Goal: Information Seeking & Learning: Check status

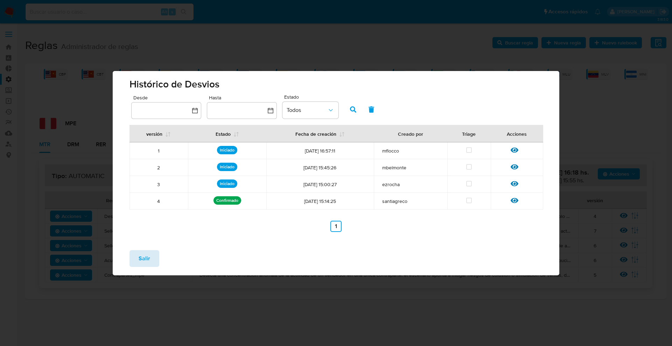
click at [141, 259] on span "Salir" at bounding box center [145, 258] width 12 height 15
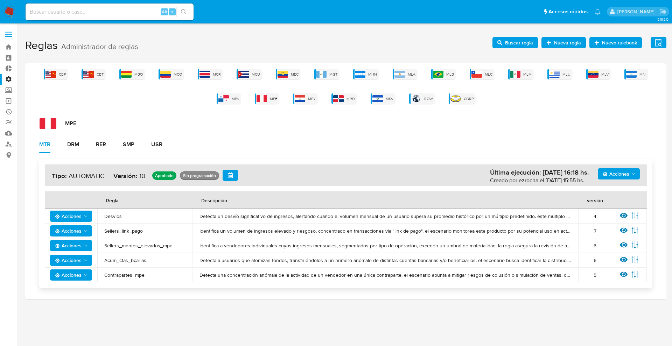
click at [111, 15] on input at bounding box center [110, 11] width 168 height 9
paste input "2150951948"
type input "2150951948"
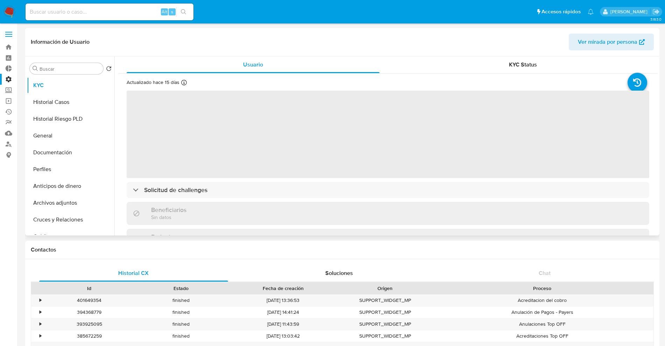
select select "10"
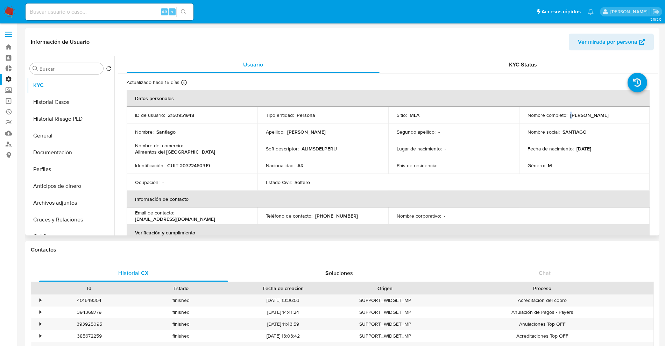
drag, startPoint x: 572, startPoint y: 112, endPoint x: 589, endPoint y: 109, distance: 17.9
click at [589, 109] on td "Nombre completo : Santiago Maratea" at bounding box center [585, 115] width 131 height 17
click at [611, 113] on div "Nombre completo : Santiago Maratea" at bounding box center [585, 115] width 114 height 6
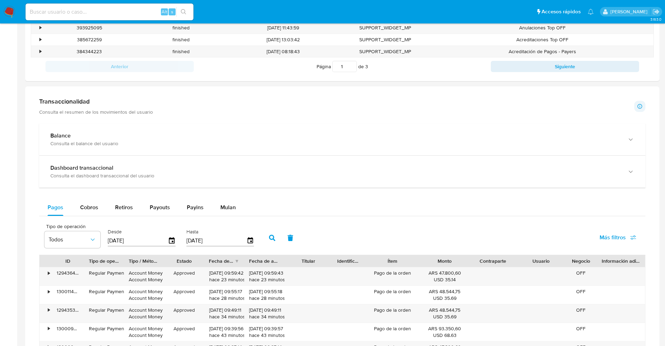
scroll to position [438, 0]
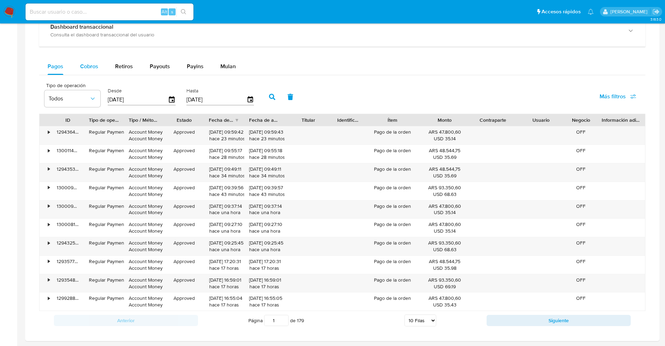
click at [84, 67] on span "Cobros" at bounding box center [89, 66] width 18 height 8
select select "10"
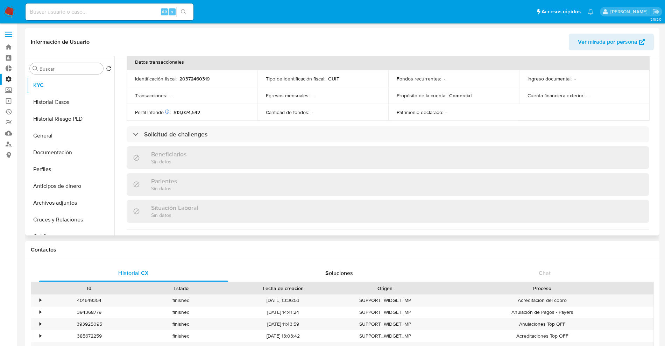
scroll to position [55, 0]
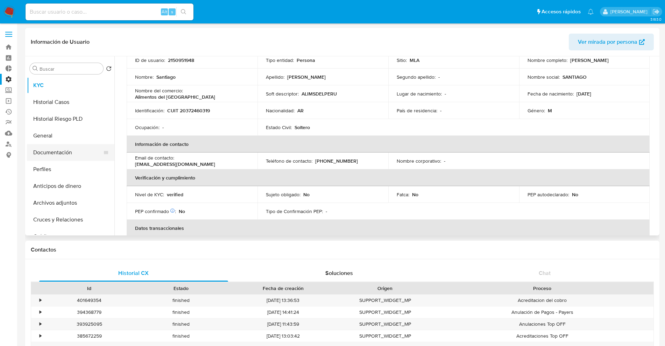
click at [66, 152] on button "Documentación" at bounding box center [68, 152] width 82 height 17
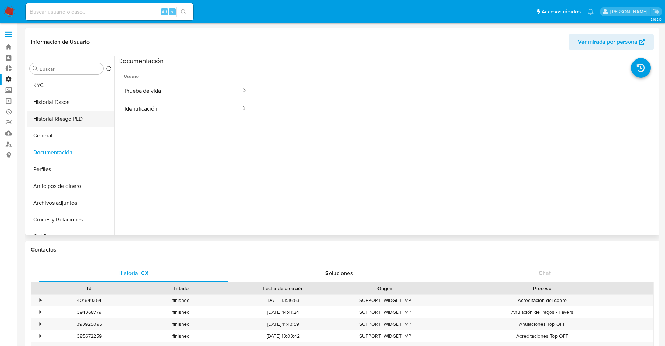
click at [68, 124] on button "Historial Riesgo PLD" at bounding box center [68, 119] width 82 height 17
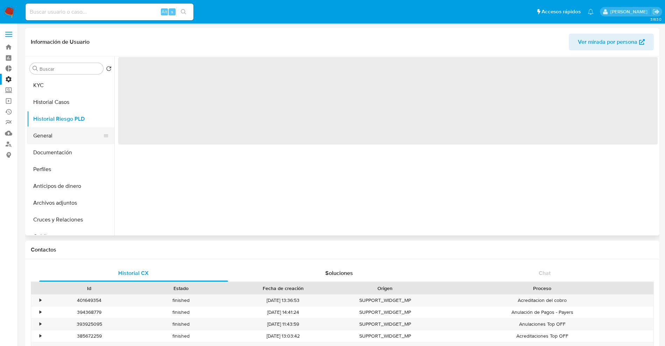
click at [64, 132] on button "General" at bounding box center [68, 135] width 82 height 17
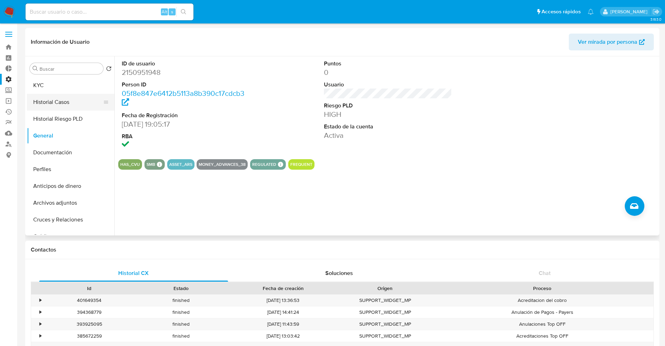
click at [68, 106] on button "Historial Casos" at bounding box center [68, 102] width 82 height 17
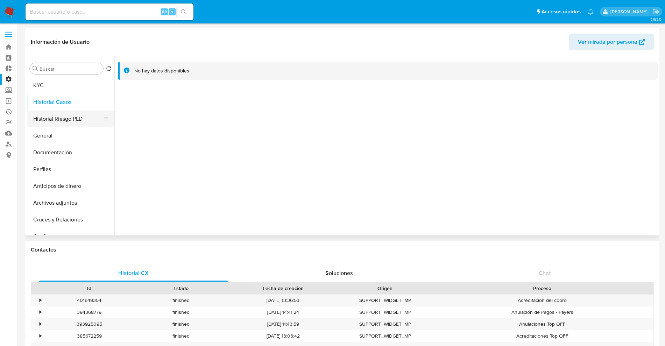
click at [64, 113] on button "Historial Riesgo PLD" at bounding box center [68, 119] width 82 height 17
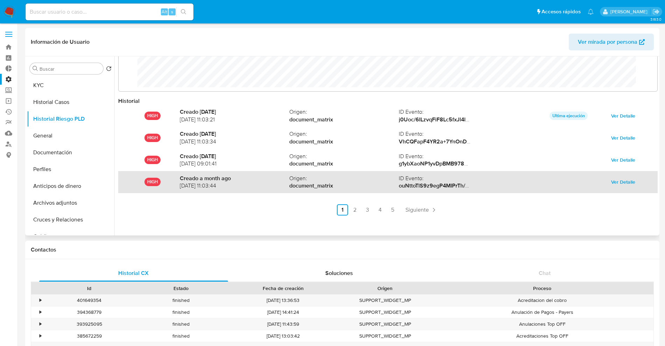
scroll to position [37, 0]
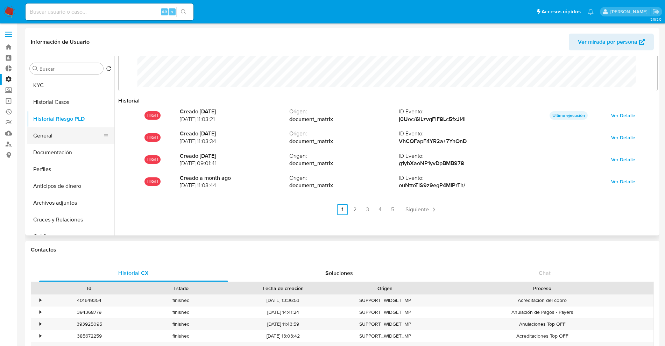
click at [82, 129] on button "General" at bounding box center [68, 135] width 82 height 17
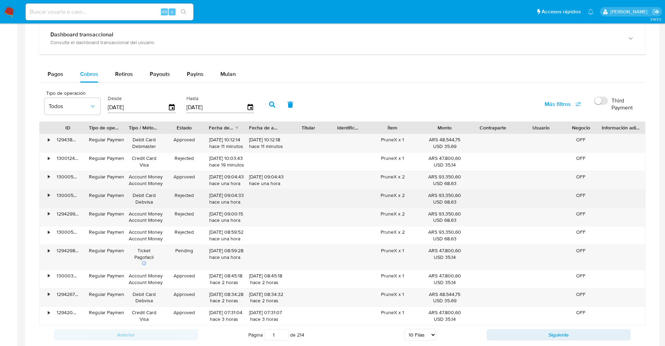
scroll to position [481, 0]
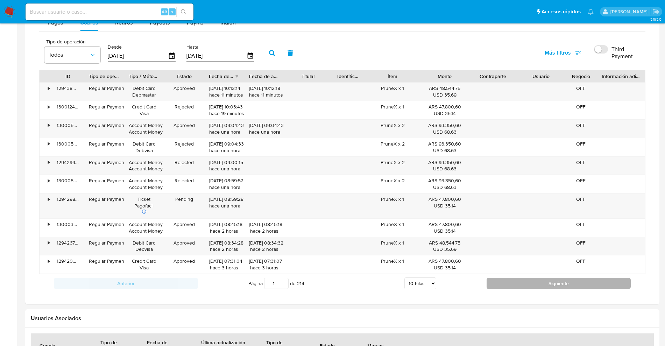
click at [535, 288] on button "Siguiente" at bounding box center [559, 283] width 144 height 11
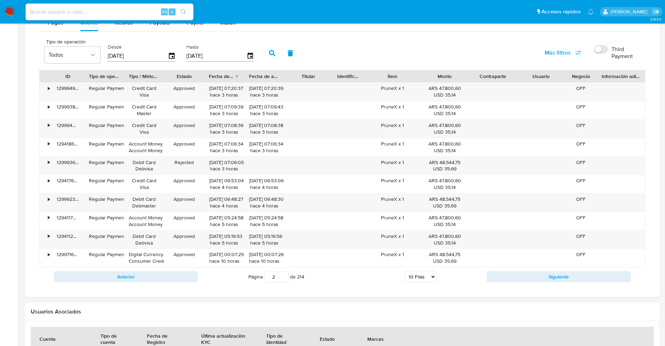
click at [539, 284] on div "Anterior Página 2 de 214 5 Filas 10 Filas 20 Filas 25 Filas 50 Filas 100 Filas …" at bounding box center [342, 276] width 607 height 19
click at [544, 277] on button "Siguiente" at bounding box center [559, 276] width 144 height 11
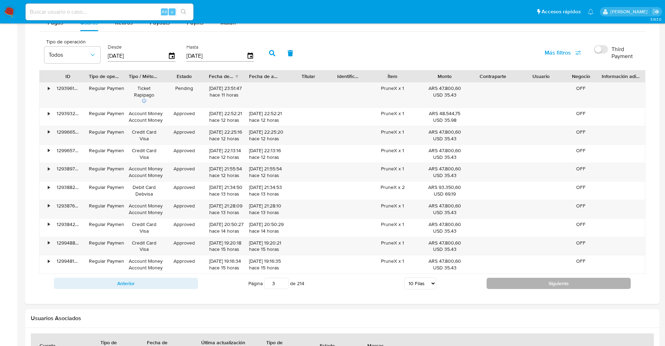
click at [541, 281] on button "Siguiente" at bounding box center [559, 283] width 144 height 11
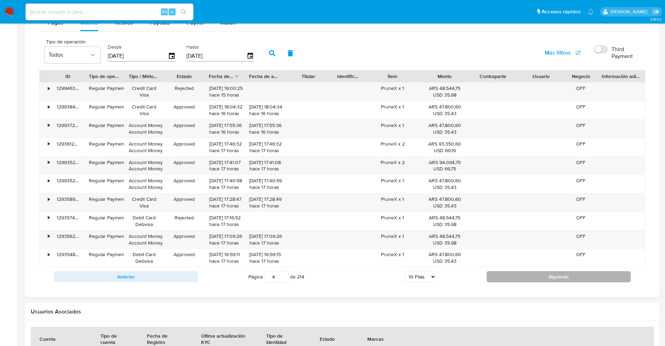
click at [541, 280] on button "Siguiente" at bounding box center [559, 276] width 144 height 11
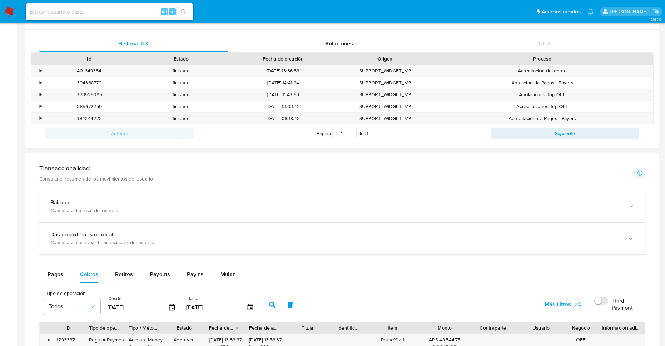
scroll to position [0, 0]
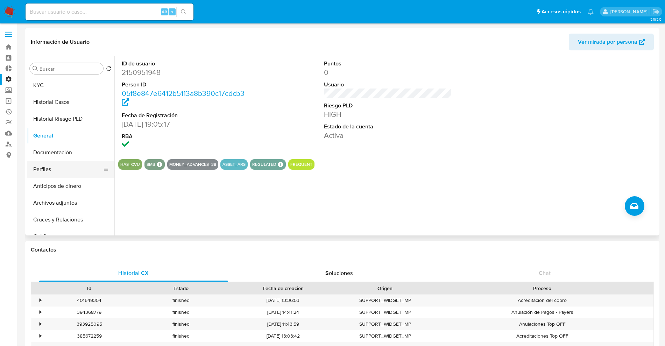
click at [60, 169] on button "Perfiles" at bounding box center [68, 169] width 82 height 17
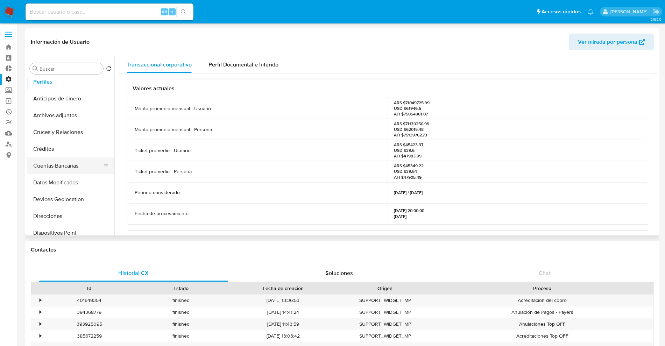
click at [61, 164] on button "Cuentas Bancarias" at bounding box center [68, 166] width 82 height 17
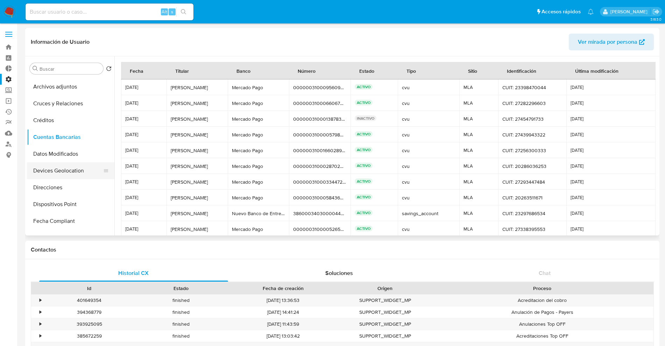
scroll to position [131, 0]
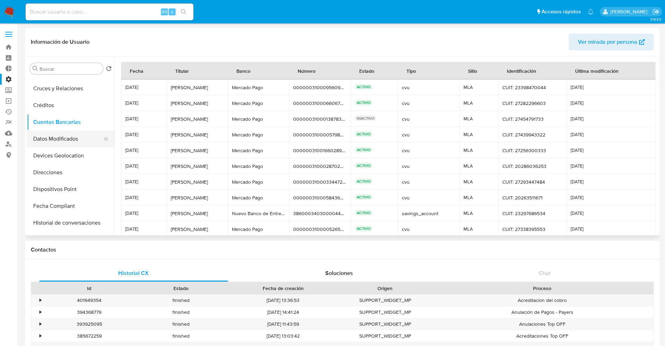
click at [77, 141] on button "Datos Modificados" at bounding box center [68, 139] width 82 height 17
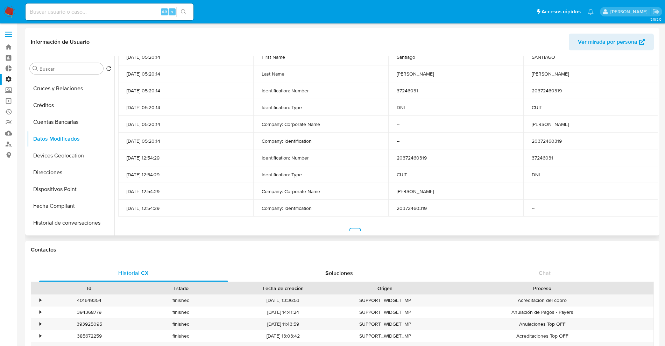
scroll to position [112, 0]
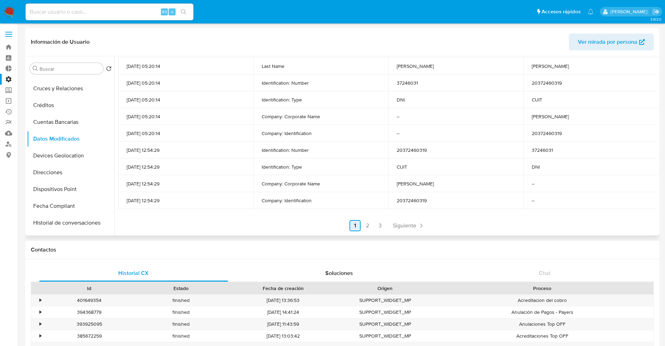
click at [370, 223] on link "2" at bounding box center [367, 225] width 11 height 11
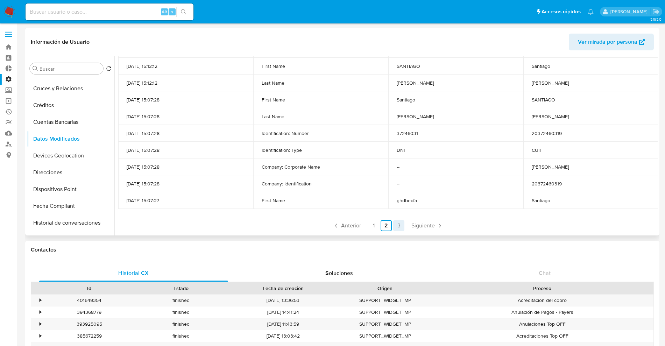
click at [394, 227] on link "3" at bounding box center [398, 225] width 11 height 11
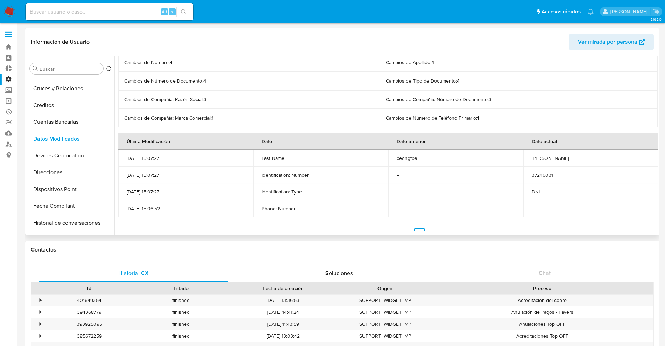
scroll to position [0, 0]
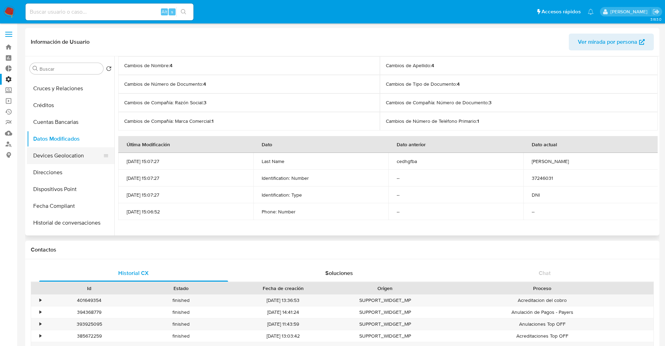
click at [72, 160] on button "Devices Geolocation" at bounding box center [68, 155] width 82 height 17
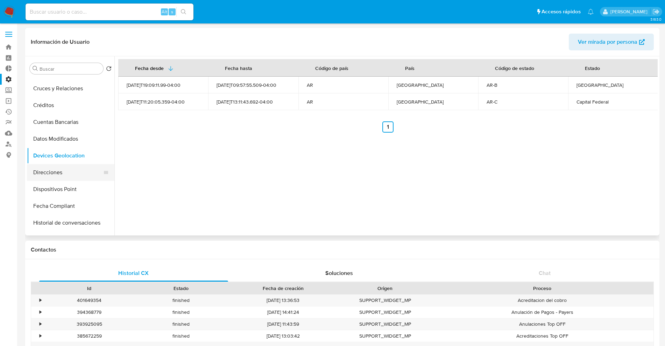
click at [69, 172] on button "Direcciones" at bounding box center [68, 172] width 82 height 17
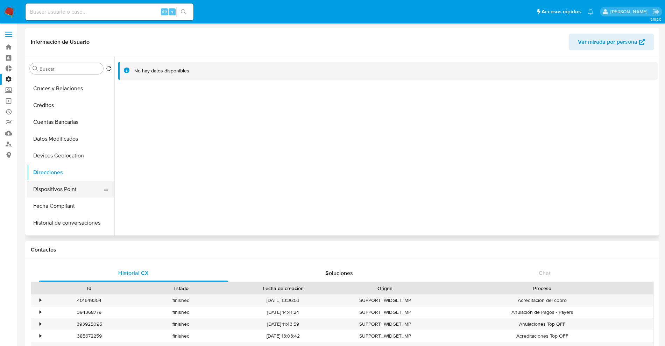
click at [67, 189] on button "Dispositivos Point" at bounding box center [68, 189] width 82 height 17
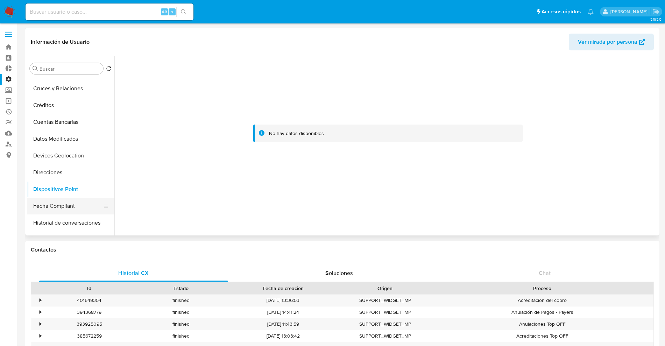
click at [65, 201] on button "Fecha Compliant" at bounding box center [68, 206] width 82 height 17
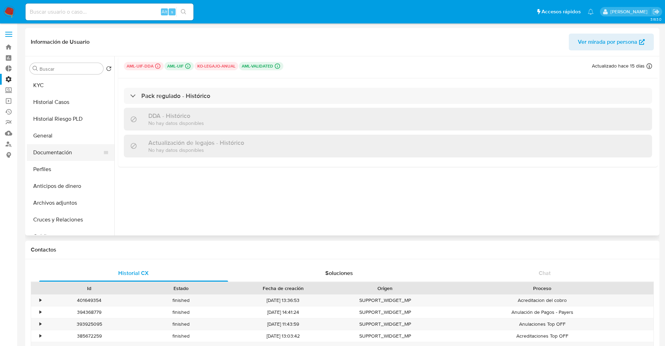
click at [56, 153] on button "Documentación" at bounding box center [68, 152] width 82 height 17
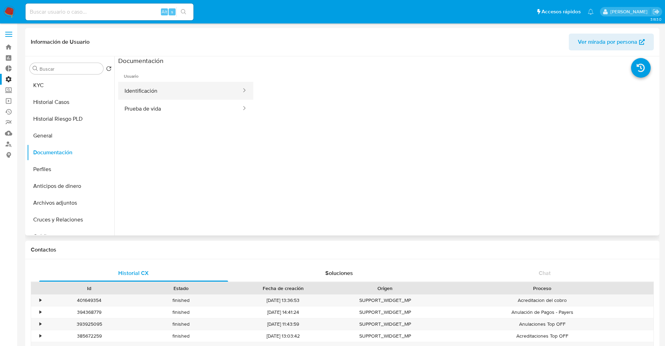
click at [152, 96] on button "Identificación" at bounding box center [180, 91] width 124 height 18
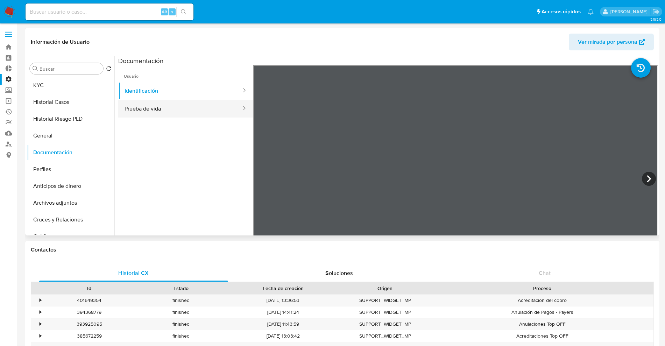
click at [198, 112] on button "Prueba de vida" at bounding box center [180, 109] width 124 height 18
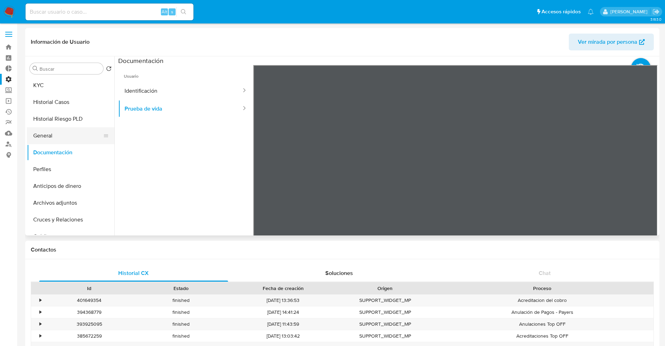
click at [61, 134] on button "General" at bounding box center [68, 135] width 82 height 17
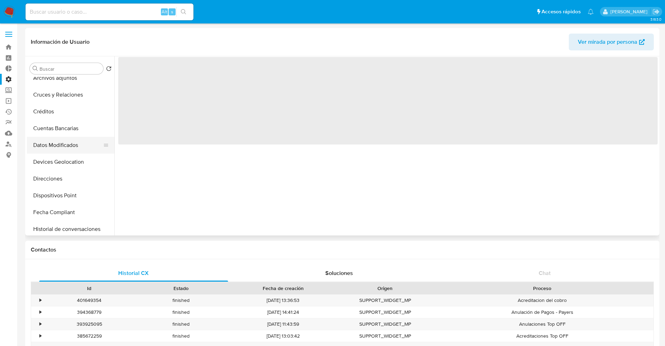
scroll to position [131, 0]
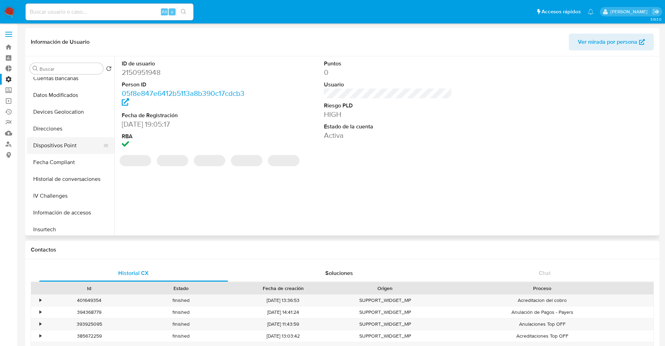
click at [74, 149] on button "Dispositivos Point" at bounding box center [68, 145] width 82 height 17
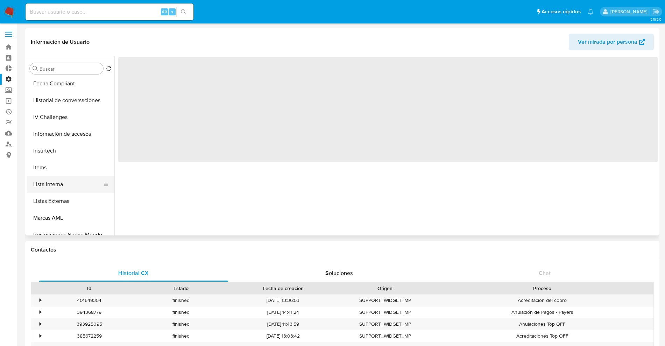
scroll to position [263, 0]
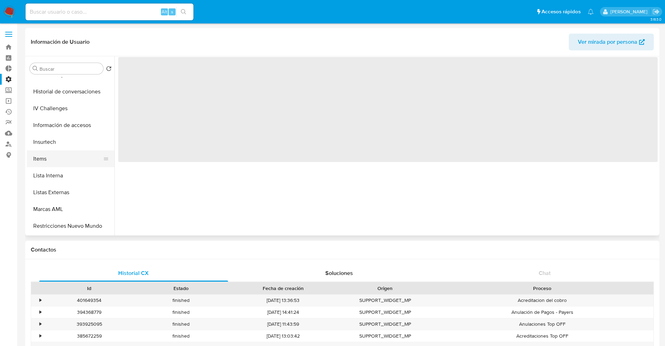
click at [62, 158] on button "Items" at bounding box center [68, 159] width 82 height 17
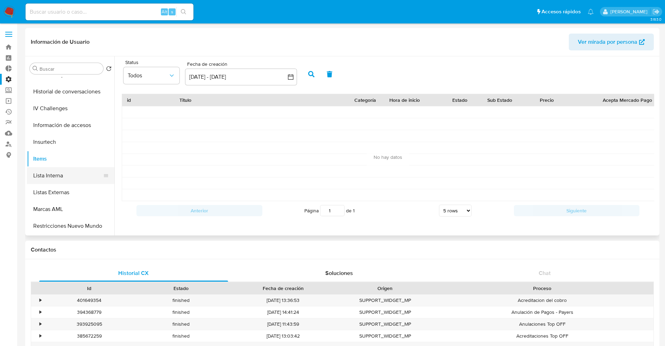
click at [75, 177] on button "Lista Interna" at bounding box center [68, 175] width 82 height 17
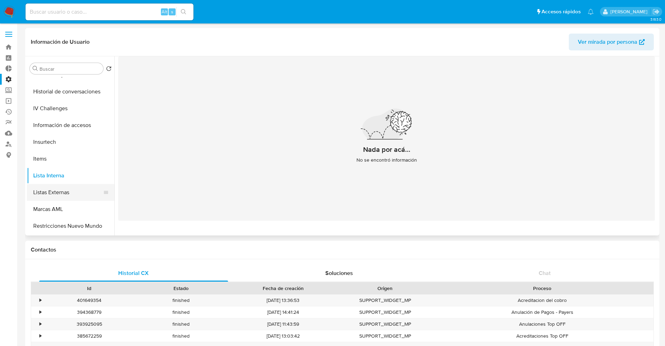
click at [71, 189] on button "Listas Externas" at bounding box center [68, 192] width 82 height 17
click at [74, 206] on button "Marcas AML" at bounding box center [68, 209] width 82 height 17
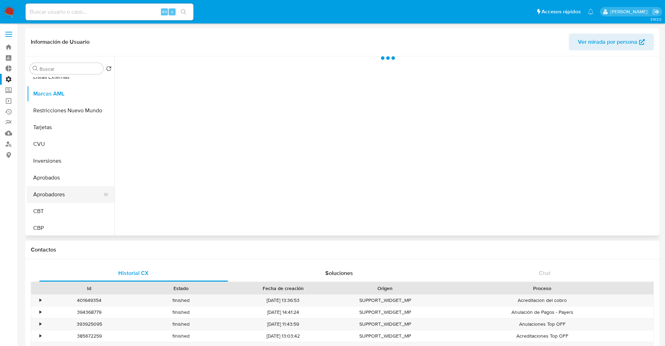
scroll to position [380, 0]
click at [72, 138] on button "CVU" at bounding box center [68, 142] width 82 height 17
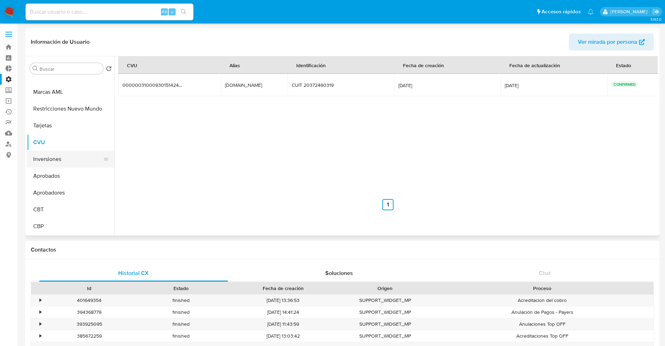
click at [72, 157] on button "Inversiones" at bounding box center [68, 159] width 82 height 17
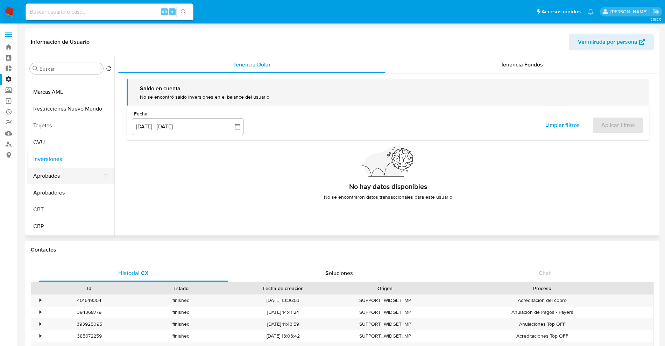
click at [75, 168] on button "Aprobados" at bounding box center [68, 176] width 82 height 17
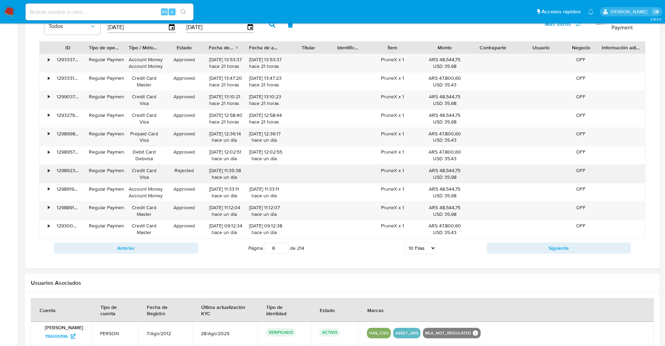
scroll to position [525, 0]
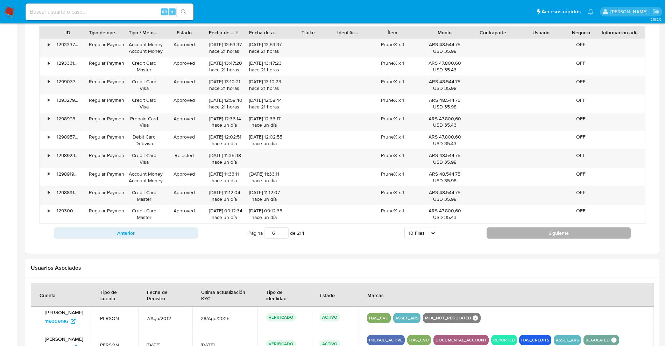
click at [520, 229] on button "Siguiente" at bounding box center [559, 233] width 144 height 11
type input "7"
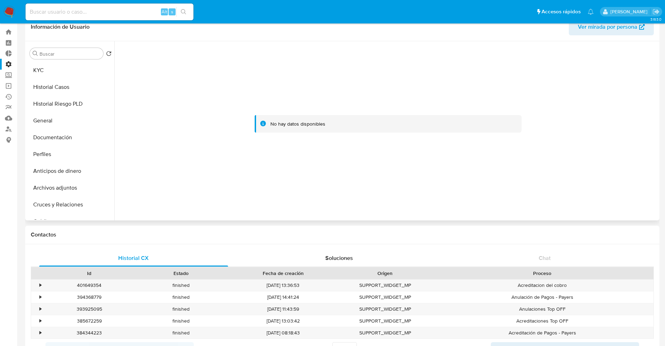
scroll to position [0, 0]
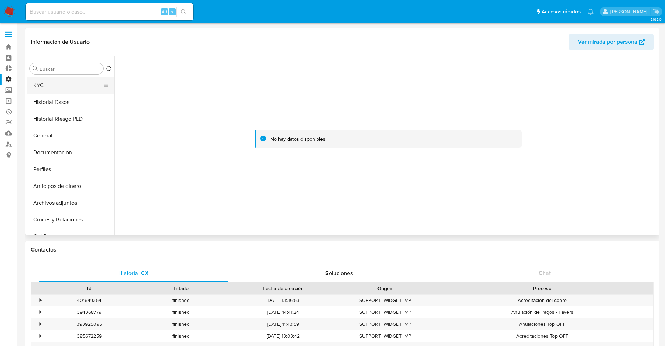
click at [57, 84] on button "KYC" at bounding box center [68, 85] width 82 height 17
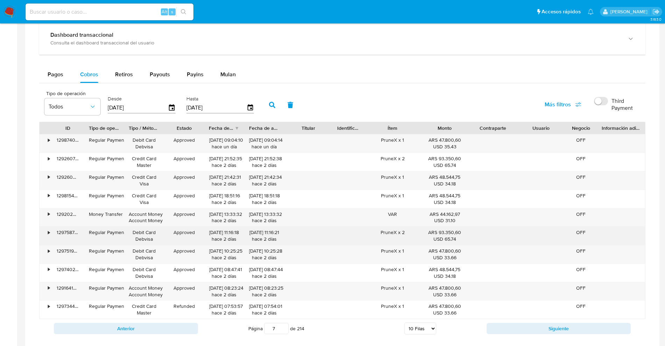
scroll to position [384, 0]
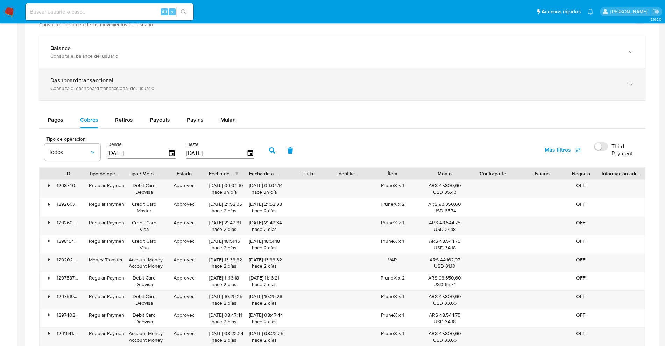
click at [110, 81] on b "Dashboard transaccional" at bounding box center [81, 80] width 63 height 8
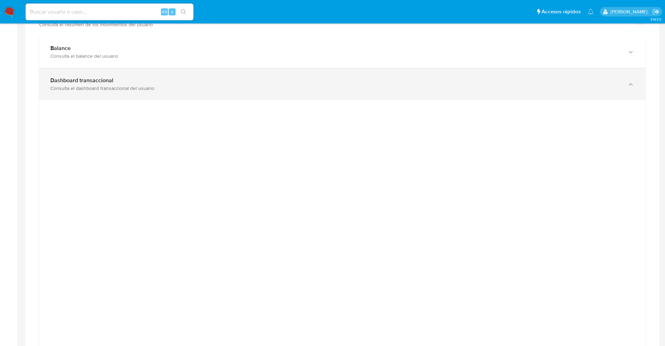
click at [374, 82] on div "Dashboard transaccional" at bounding box center [335, 80] width 570 height 7
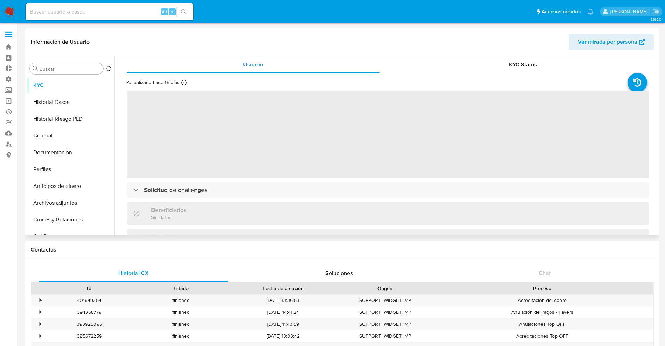
select select "10"
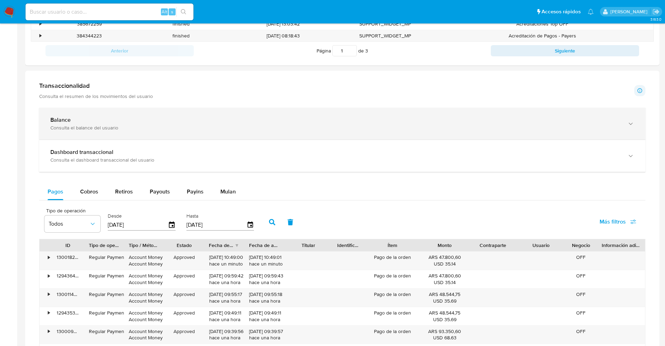
scroll to position [306, 0]
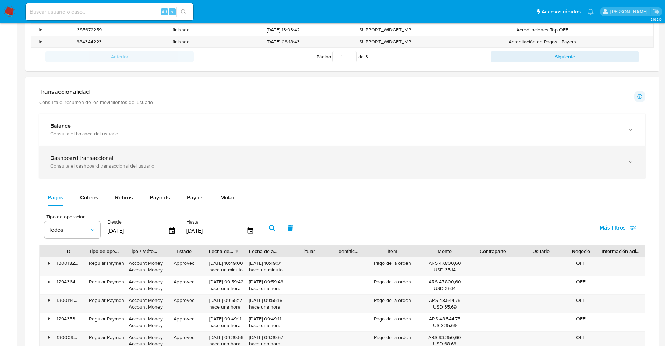
click at [136, 160] on div "Dashboard transaccional" at bounding box center [335, 158] width 570 height 7
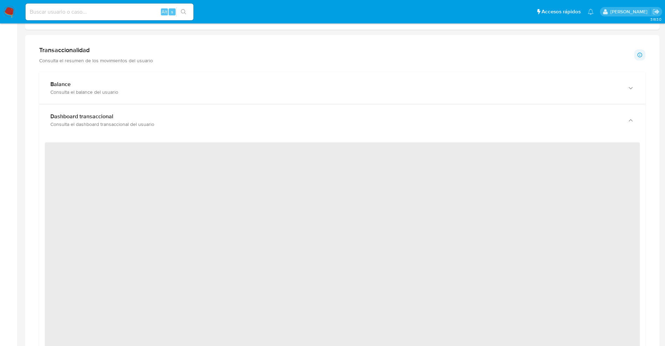
scroll to position [350, 0]
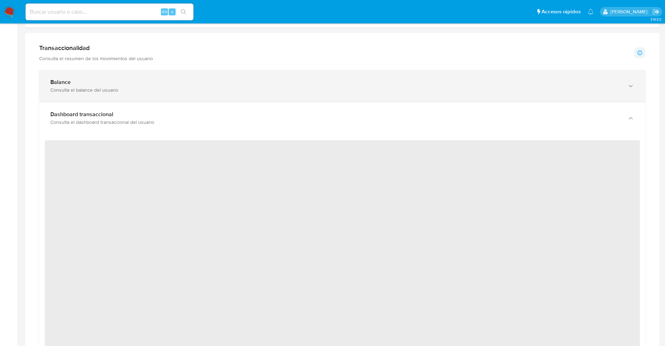
click at [191, 92] on div "Consulta el balance del usuario" at bounding box center [335, 90] width 570 height 6
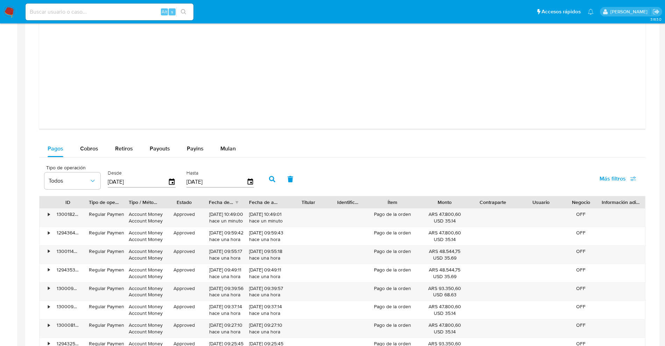
scroll to position [901, 0]
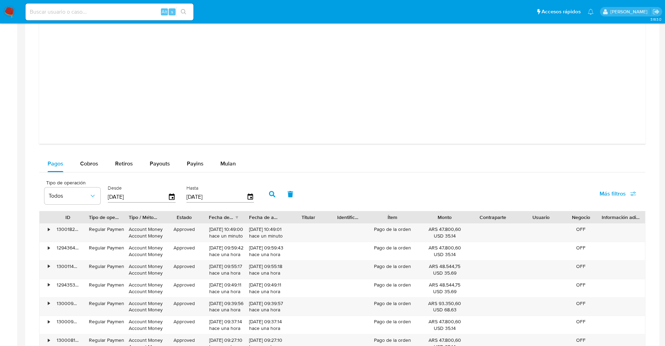
click at [623, 199] on span "Más filtros" at bounding box center [613, 194] width 26 height 17
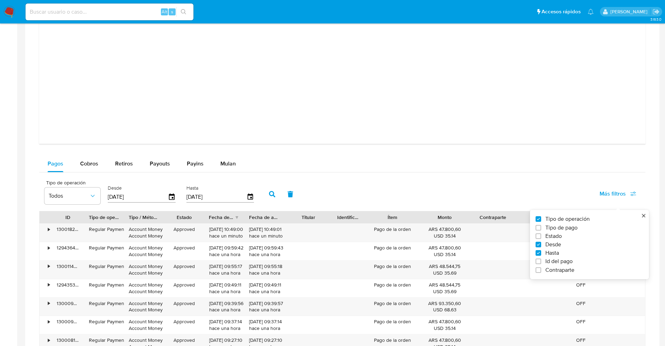
click at [587, 177] on div "Tipo de operación Todos Desde 18/07/2025 Hasta 15/10/2025 Más filtros Tipo de o…" at bounding box center [342, 193] width 607 height 35
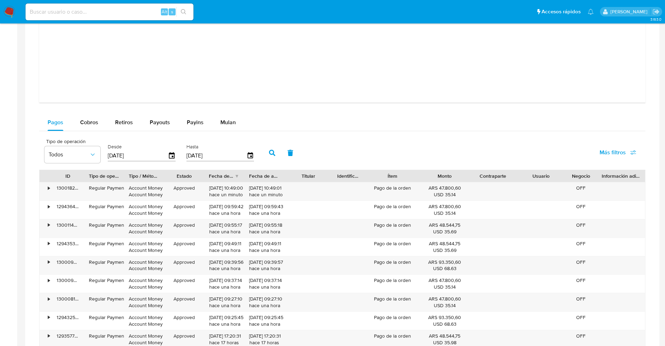
scroll to position [988, 0]
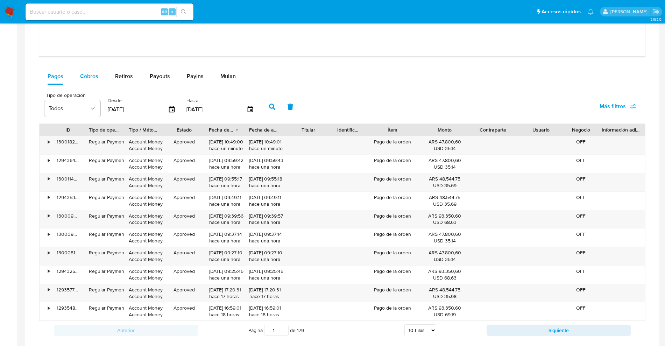
click at [78, 80] on button "Cobros" at bounding box center [89, 76] width 35 height 17
select select "10"
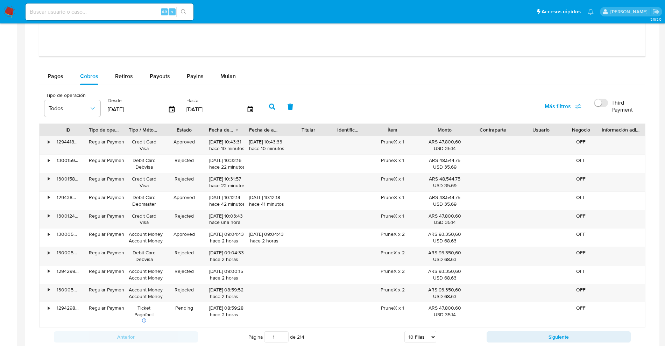
click at [599, 101] on input "Third Payment" at bounding box center [601, 103] width 14 height 8
checkbox input "true"
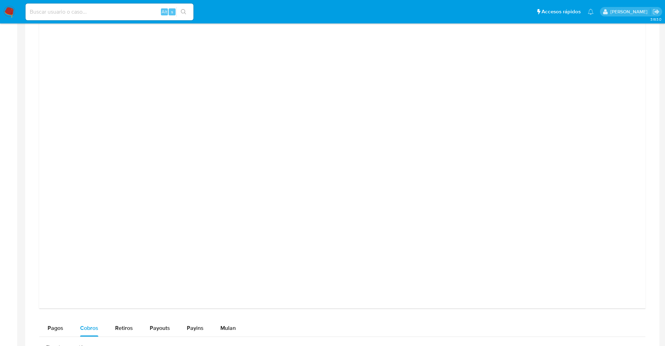
scroll to position [660, 0]
click at [615, 122] on div at bounding box center [342, 219] width 595 height 315
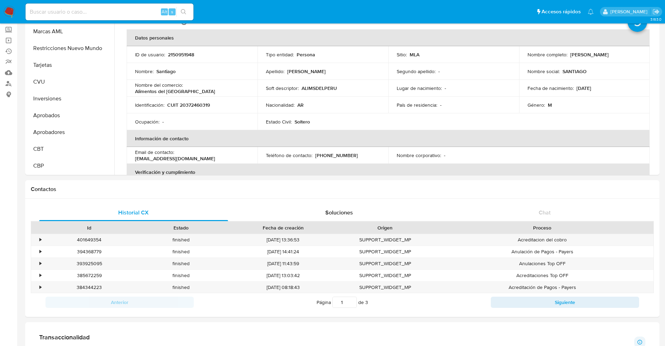
scroll to position [0, 0]
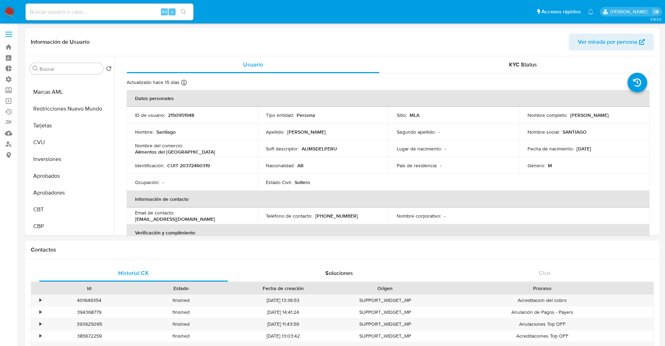
click at [10, 39] on label at bounding box center [9, 34] width 18 height 15
click at [0, 0] on input "checkbox" at bounding box center [0, 0] width 0 height 0
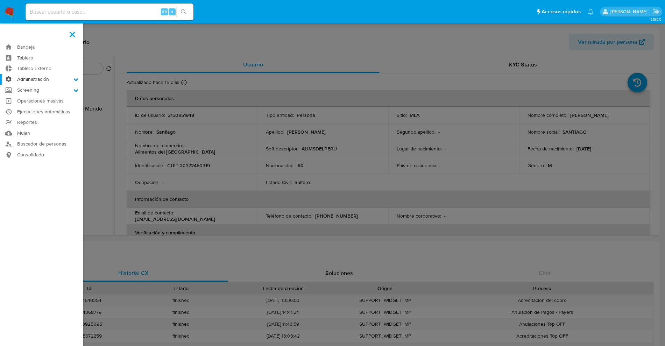
click at [33, 78] on label "Administración" at bounding box center [41, 79] width 83 height 11
click at [0, 0] on input "Administración" at bounding box center [0, 0] width 0 height 0
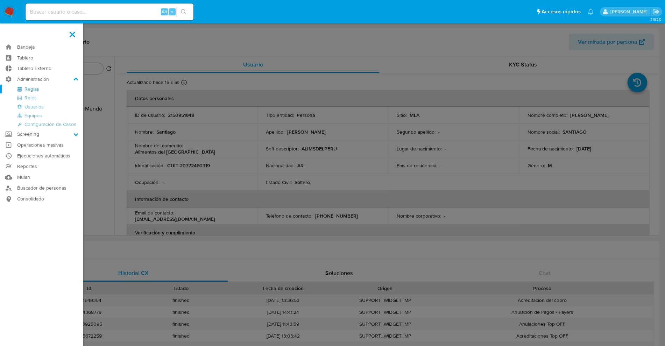
click at [31, 86] on link "Reglas" at bounding box center [41, 89] width 83 height 9
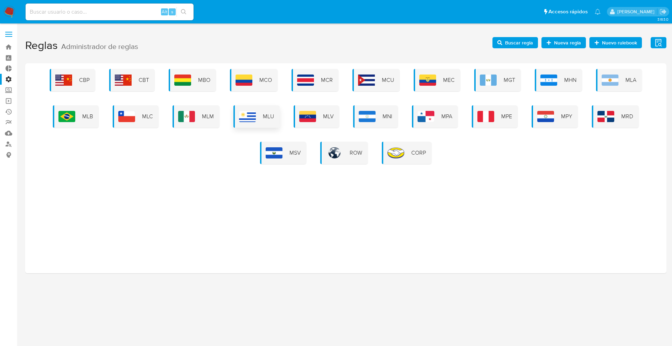
click at [628, 81] on span "MLA" at bounding box center [631, 80] width 11 height 8
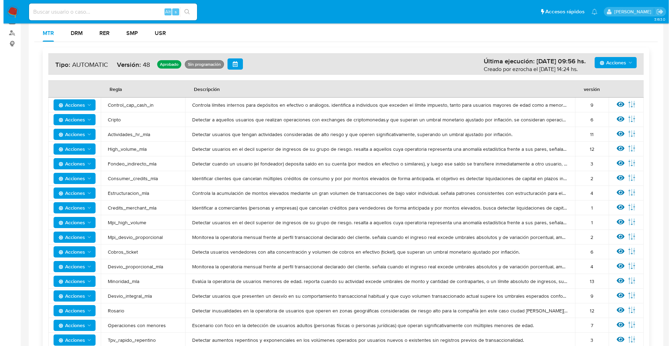
scroll to position [131, 0]
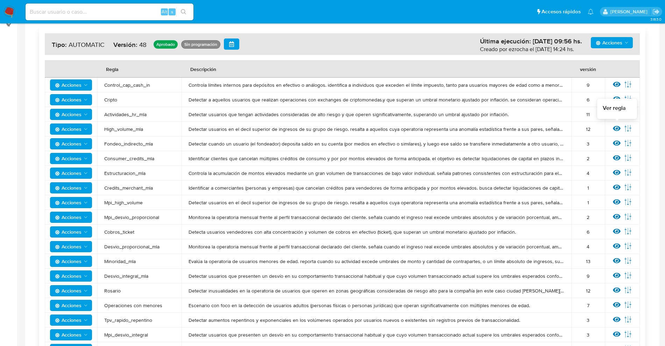
click at [620, 129] on icon at bounding box center [617, 128] width 8 height 5
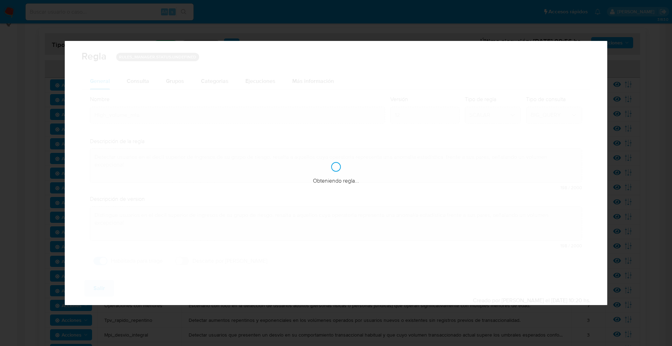
checkbox input "true"
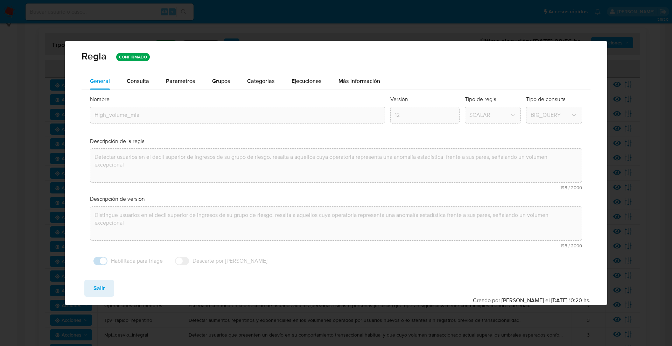
click at [103, 284] on span "Salir" at bounding box center [99, 288] width 12 height 15
type input "1"
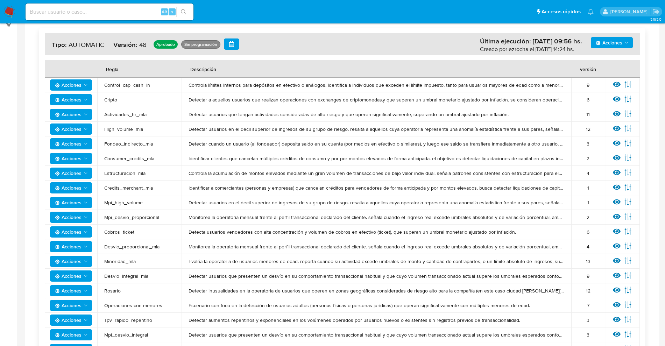
click at [84, 131] on icon "Acciones" at bounding box center [86, 129] width 6 height 6
click at [81, 178] on button "Ver historico" at bounding box center [71, 180] width 63 height 17
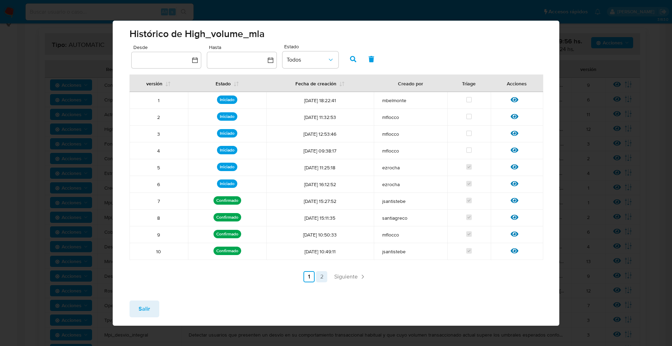
click at [320, 278] on link "2" at bounding box center [321, 276] width 11 height 11
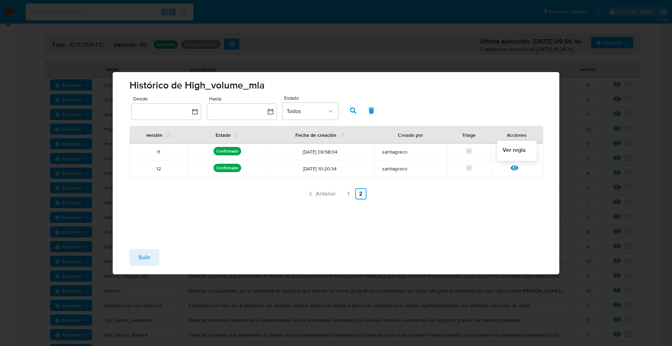
click at [512, 170] on icon at bounding box center [515, 168] width 8 height 8
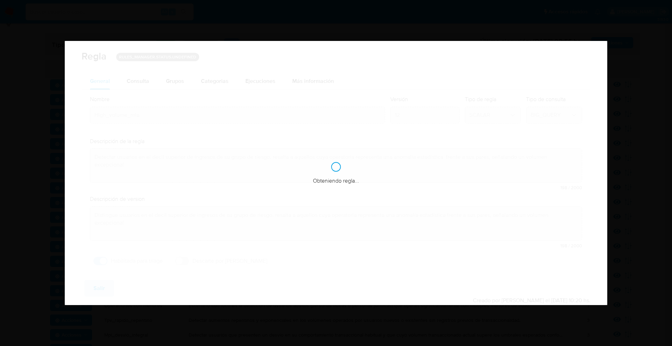
checkbox input "true"
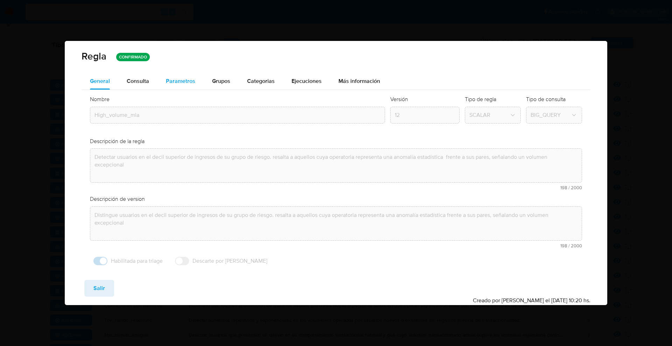
click at [158, 79] on button "Parametros" at bounding box center [181, 81] width 46 height 17
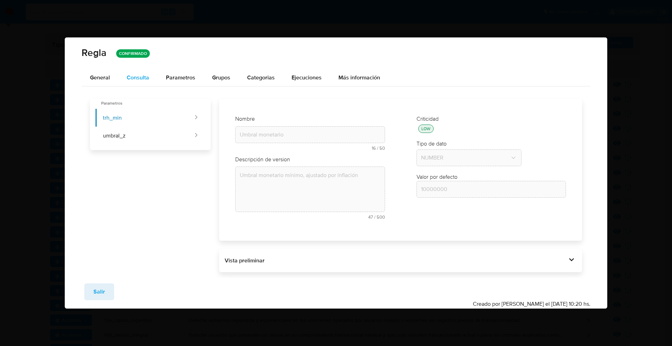
click at [143, 80] on div "Consulta" at bounding box center [138, 78] width 22 height 6
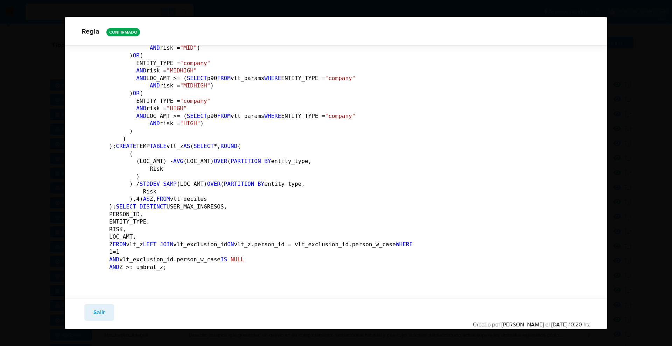
scroll to position [1003, 0]
click at [105, 307] on button "Salir" at bounding box center [99, 312] width 30 height 17
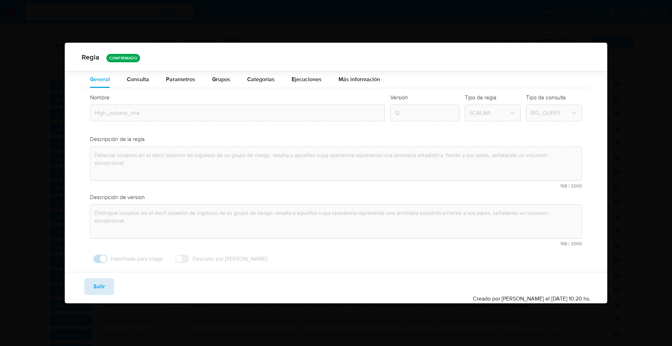
scroll to position [0, 0]
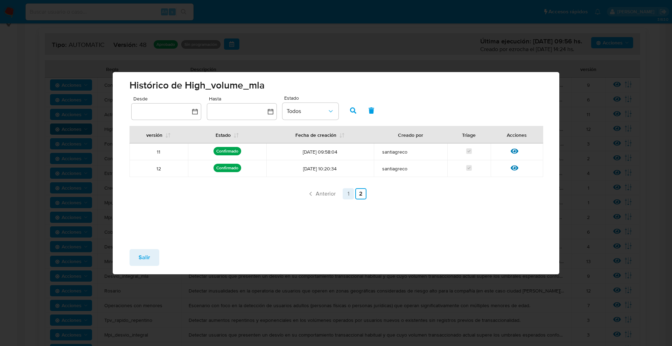
click at [351, 196] on link "1" at bounding box center [348, 193] width 11 height 11
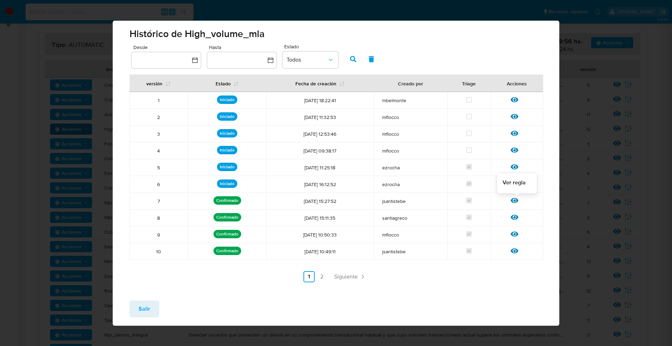
click at [516, 203] on icon at bounding box center [515, 201] width 8 height 8
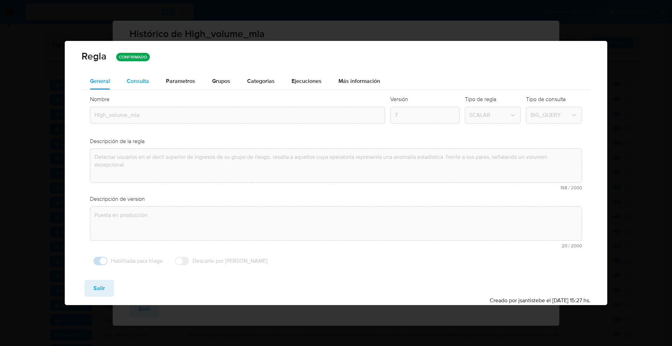
click at [132, 81] on div "Consulta" at bounding box center [138, 81] width 22 height 6
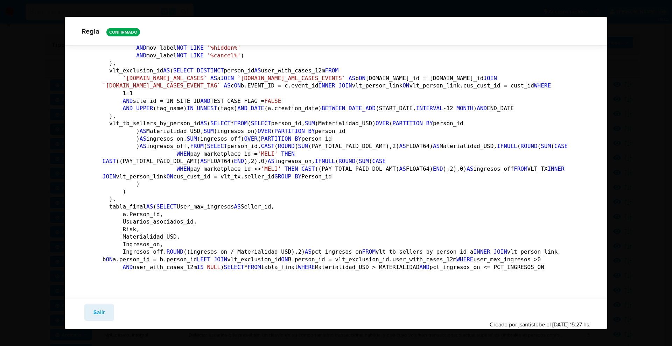
scroll to position [872, 0]
click at [91, 318] on button "Salir" at bounding box center [99, 312] width 30 height 17
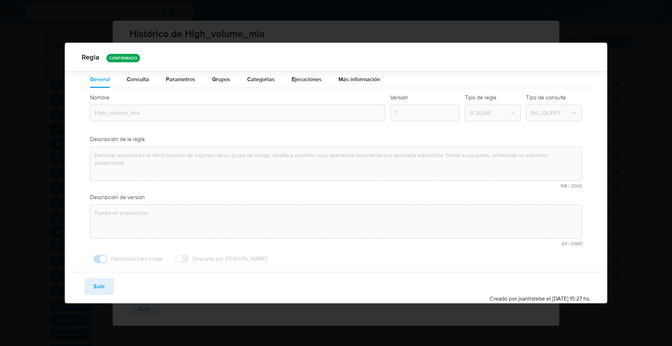
scroll to position [0, 0]
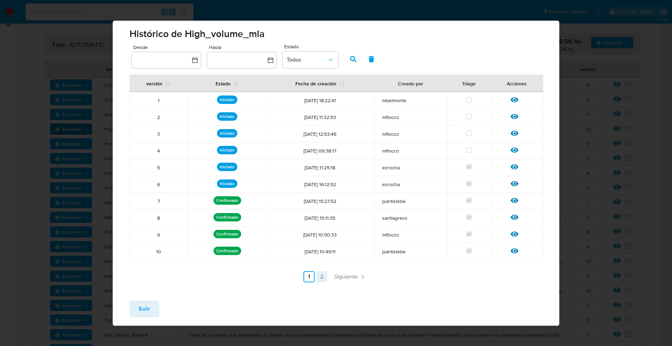
click at [318, 276] on link "2" at bounding box center [321, 276] width 11 height 11
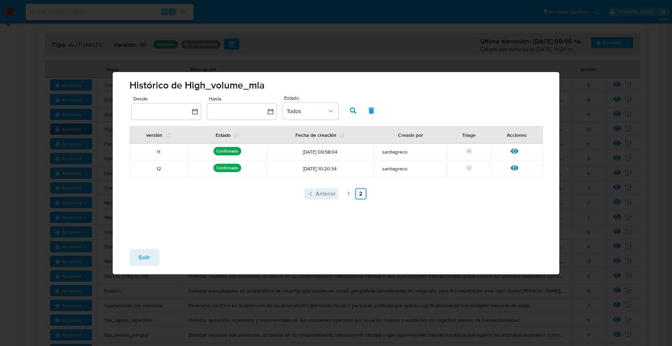
click at [312, 192] on icon "Paginación" at bounding box center [310, 193] width 7 height 7
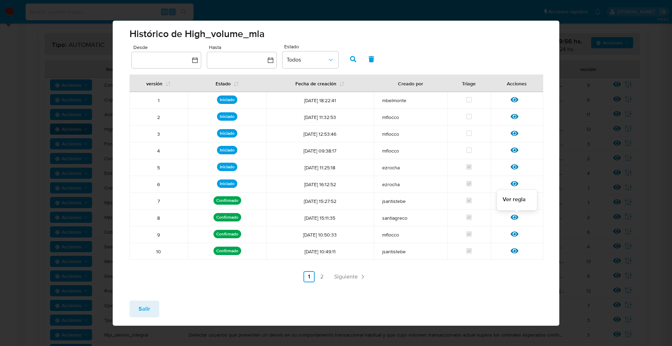
click at [516, 216] on icon at bounding box center [515, 217] width 8 height 5
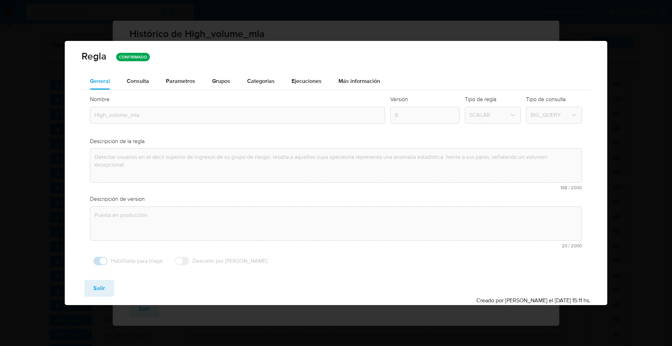
click at [140, 82] on div "Consulta" at bounding box center [138, 81] width 22 height 6
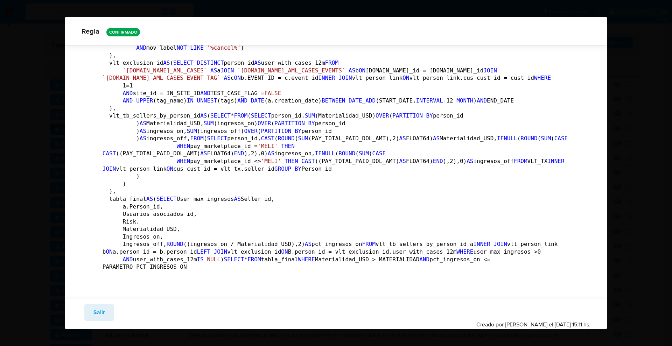
scroll to position [828, 0]
click at [108, 308] on button "Salir" at bounding box center [99, 312] width 30 height 17
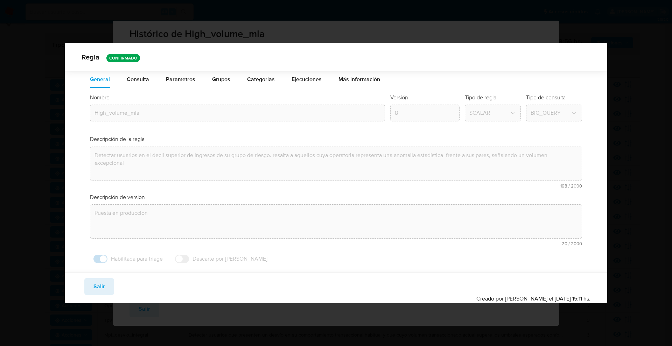
scroll to position [0, 0]
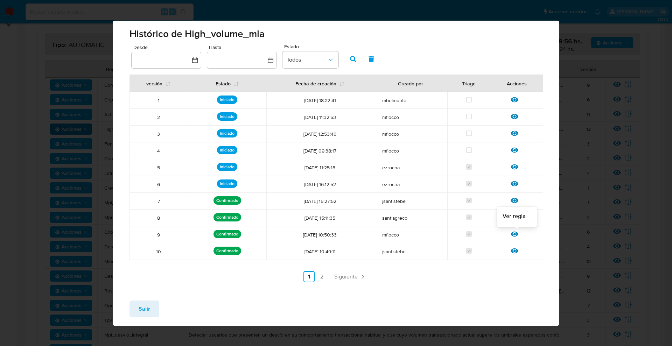
click at [518, 233] on div at bounding box center [517, 236] width 13 height 7
click at [516, 234] on icon at bounding box center [515, 234] width 8 height 8
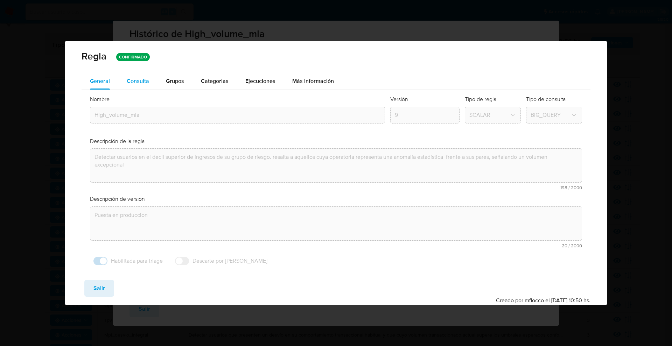
click at [139, 85] on div "Consulta" at bounding box center [138, 81] width 22 height 17
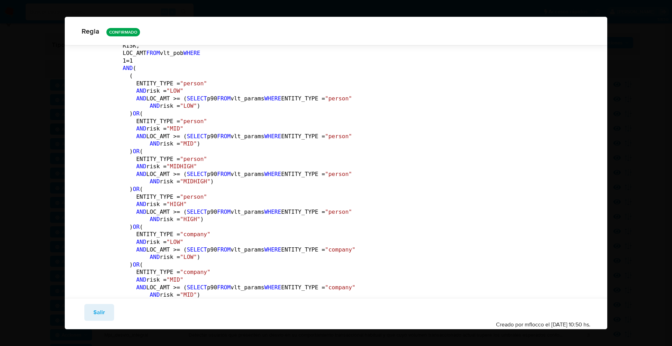
scroll to position [784, 0]
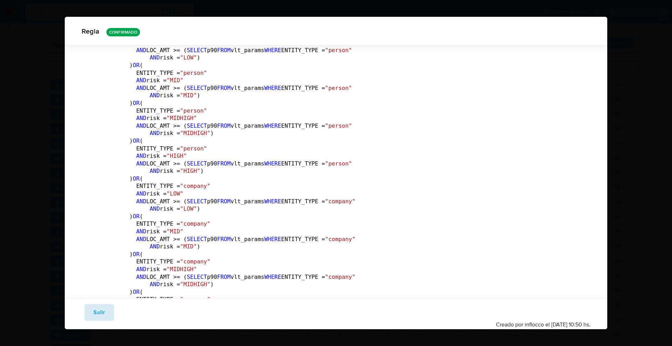
click at [107, 306] on button "Salir" at bounding box center [99, 312] width 30 height 17
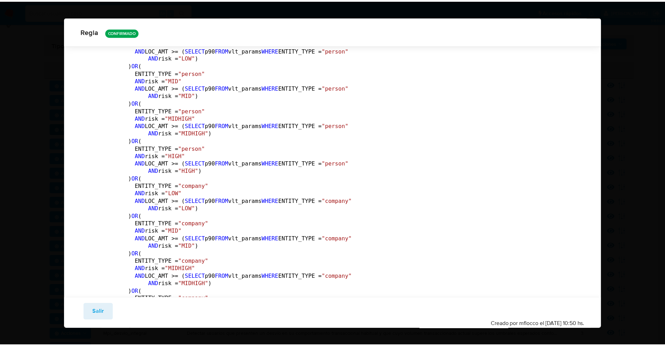
scroll to position [0, 0]
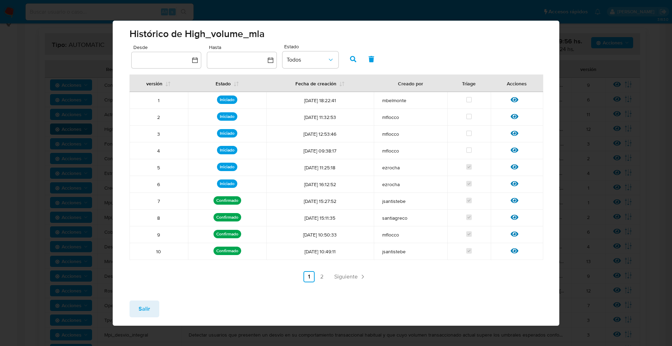
click at [149, 314] on span "Salir" at bounding box center [145, 308] width 12 height 15
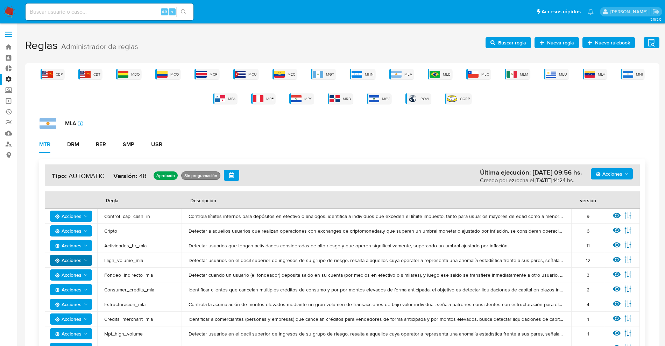
click at [11, 75] on label "Administración" at bounding box center [41, 79] width 83 height 11
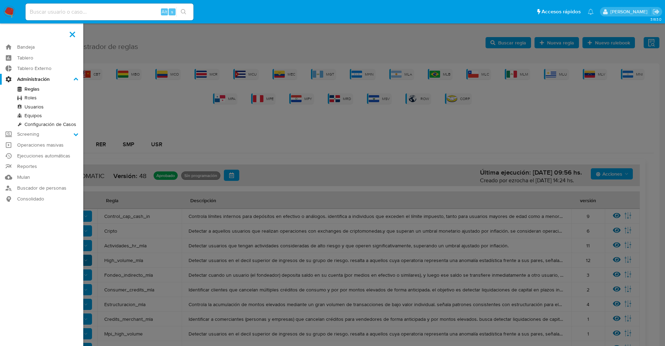
click at [0, 0] on input "Administración" at bounding box center [0, 0] width 0 height 0
click at [33, 86] on link "Reglas" at bounding box center [41, 89] width 83 height 9
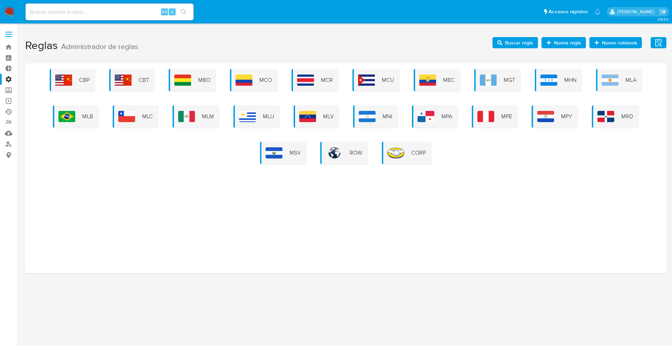
click at [13, 110] on link "Ejecuciones automáticas" at bounding box center [41, 111] width 83 height 11
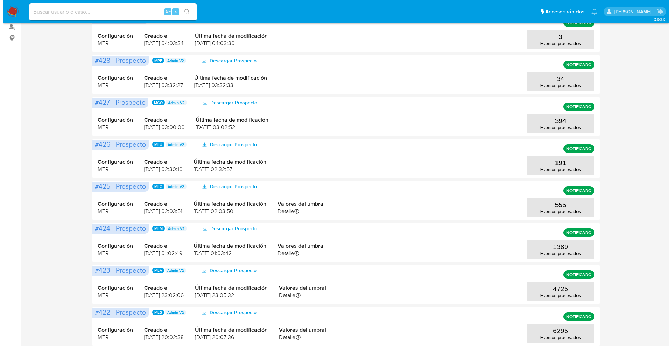
scroll to position [131, 0]
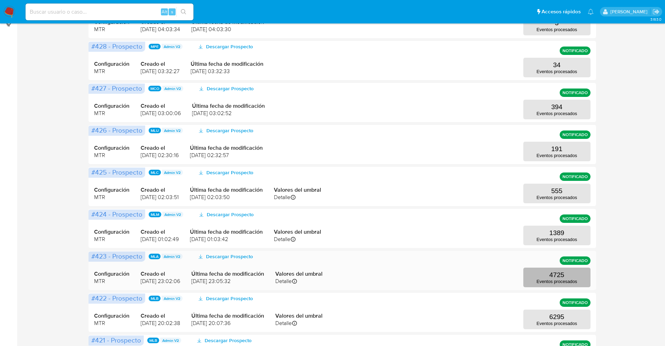
click at [567, 278] on button "4725 Eventos procesados" at bounding box center [557, 278] width 67 height 20
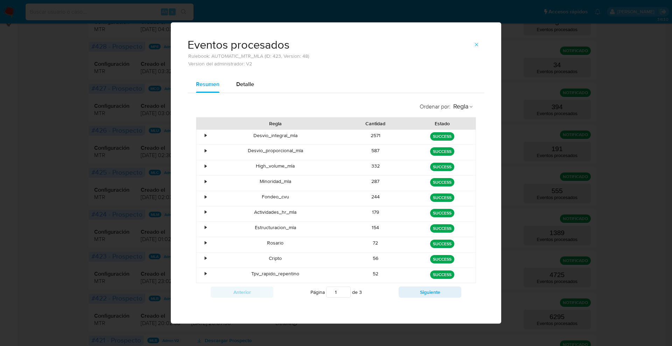
click at [239, 82] on span "Detalle" at bounding box center [245, 84] width 18 height 8
select select "10"
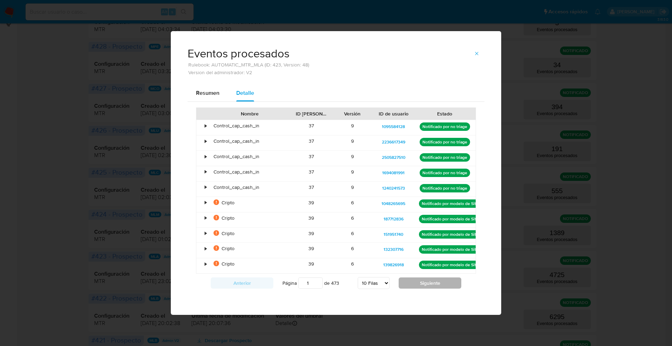
click at [424, 282] on button "Siguiente" at bounding box center [430, 283] width 63 height 11
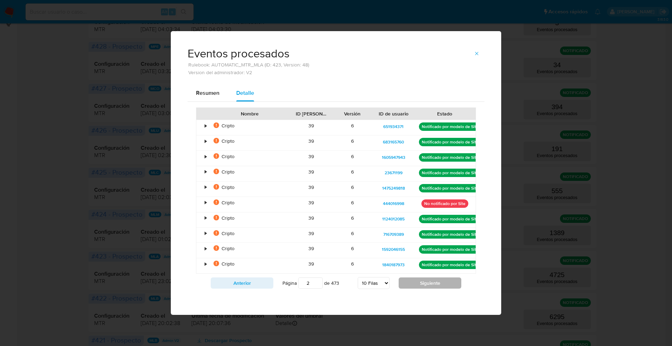
click at [412, 282] on button "Siguiente" at bounding box center [430, 283] width 63 height 11
type input "3"
click at [383, 281] on select "5 Filas 10 Filas 20 Filas 25 Filas 50 Filas 100 Filas" at bounding box center [374, 283] width 32 height 12
select select "100"
click at [358, 277] on select "5 Filas 10 Filas 20 Filas 25 Filas 50 Filas 100 Filas" at bounding box center [374, 283] width 32 height 12
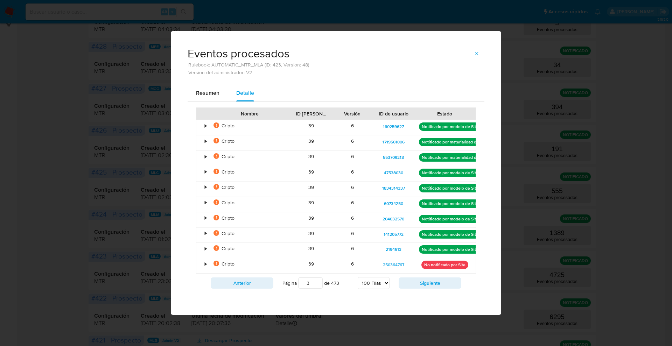
type input "1"
select select "100"
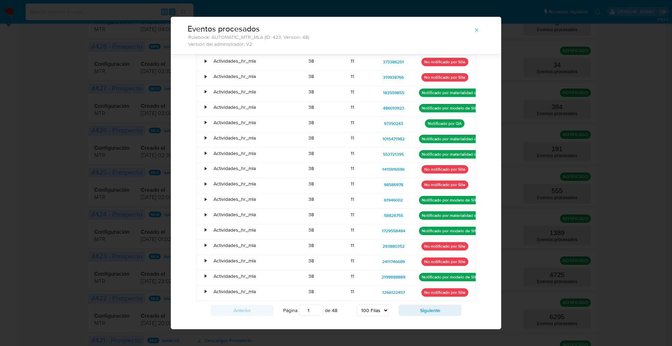
scroll to position [1338, 0]
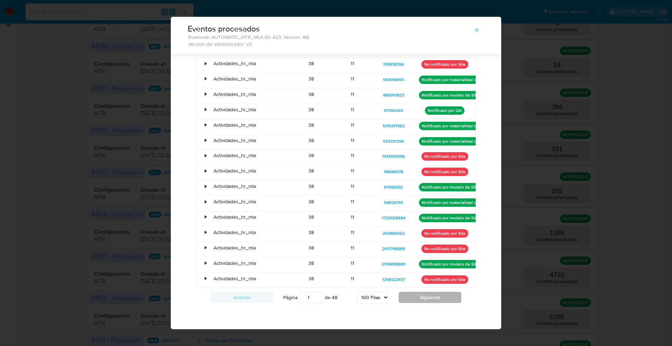
drag, startPoint x: 439, startPoint y: 292, endPoint x: 437, endPoint y: 297, distance: 5.2
click at [438, 293] on div "Anterior Página 1 de 48 5 Filas 10 Filas 20 Filas 25 Filas 50 Filas 100 Filas S…" at bounding box center [336, 297] width 280 height 19
click at [437, 298] on button "Siguiente" at bounding box center [430, 297] width 63 height 11
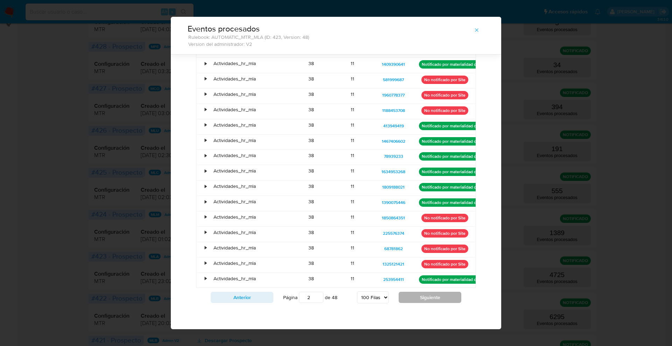
click at [437, 298] on button "Siguiente" at bounding box center [430, 297] width 63 height 11
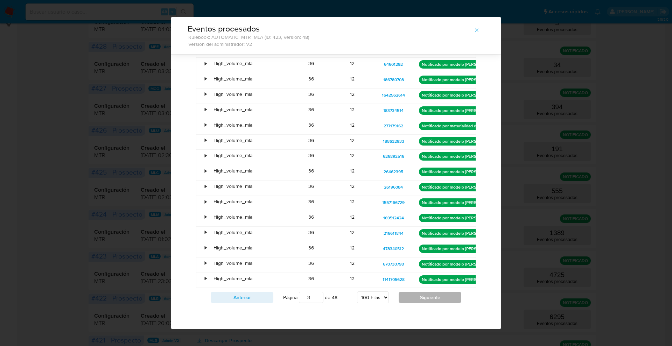
click at [437, 298] on button "Siguiente" at bounding box center [430, 297] width 63 height 11
type input "4"
click at [394, 174] on span "1047760159" at bounding box center [393, 172] width 22 height 8
click at [123, 37] on div "Eventos procesados Rulebook: AUTOMATIC_MTR_MLA (ID: 423, Version: 48) Version d…" at bounding box center [336, 173] width 672 height 346
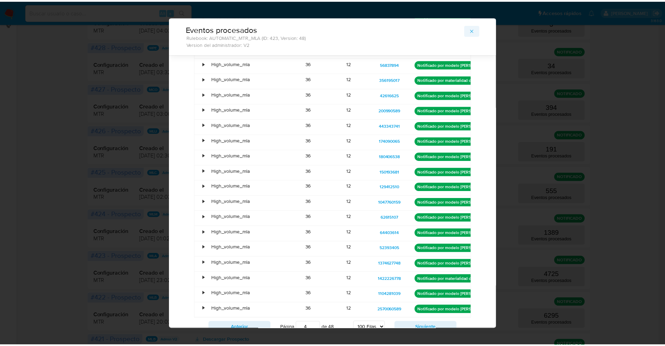
scroll to position [1294, 0]
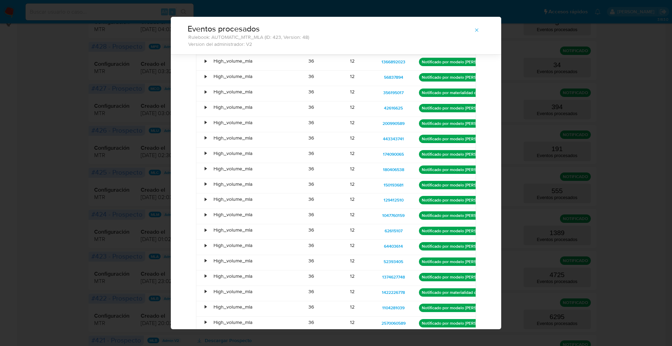
click at [477, 34] on button "button" at bounding box center [476, 30] width 15 height 11
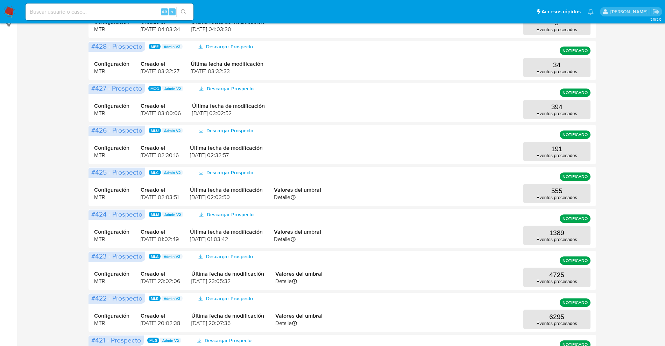
click at [85, 14] on input at bounding box center [110, 11] width 168 height 9
paste input "1775966693"
type input "1775966693"
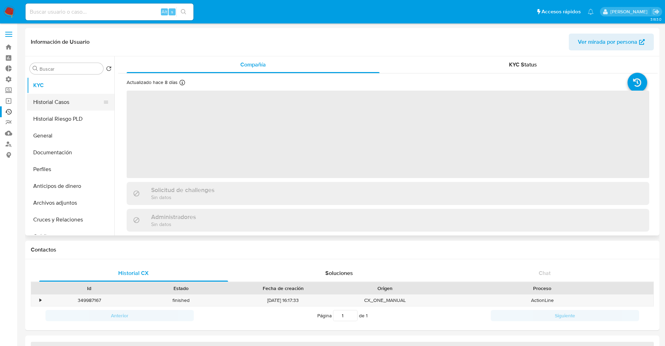
select select "10"
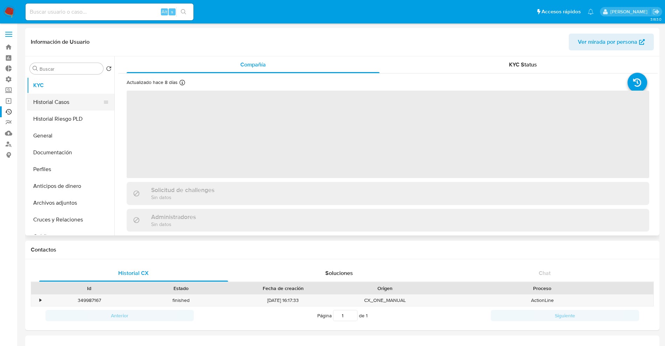
click at [67, 104] on button "Historial Casos" at bounding box center [68, 102] width 82 height 17
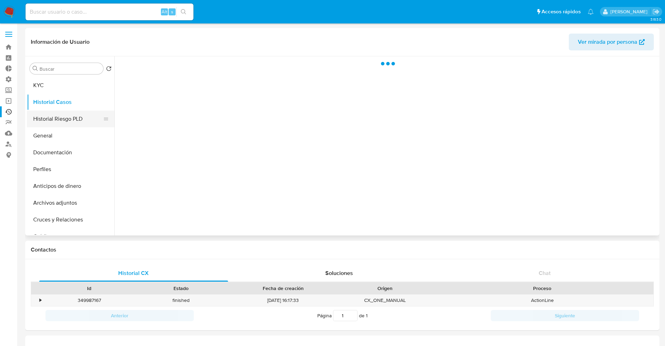
click at [68, 119] on button "Historial Riesgo PLD" at bounding box center [68, 119] width 82 height 17
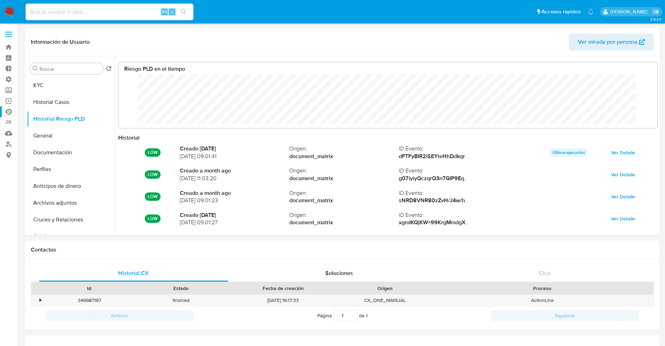
scroll to position [53, 525]
click at [121, 10] on input at bounding box center [110, 11] width 168 height 9
paste input "2150951948"
click at [71, 11] on input "215095194" at bounding box center [110, 11] width 168 height 9
paste input "51948"
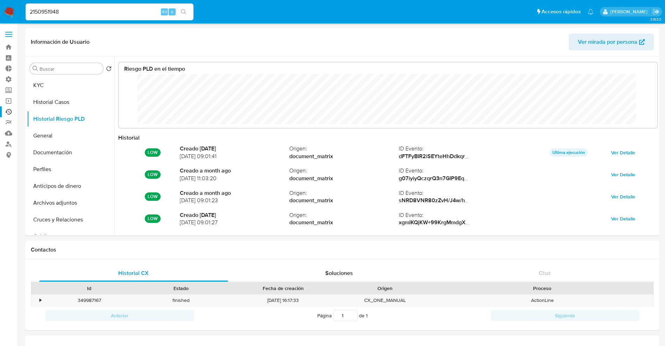
type input "2150951948"
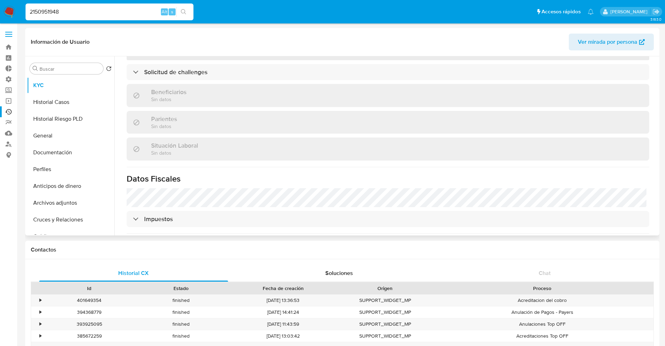
scroll to position [196, 0]
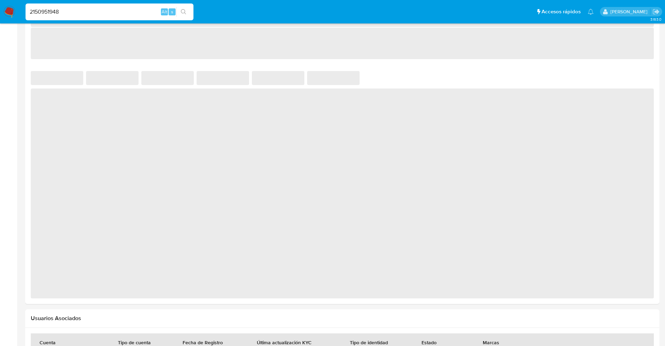
select select "10"
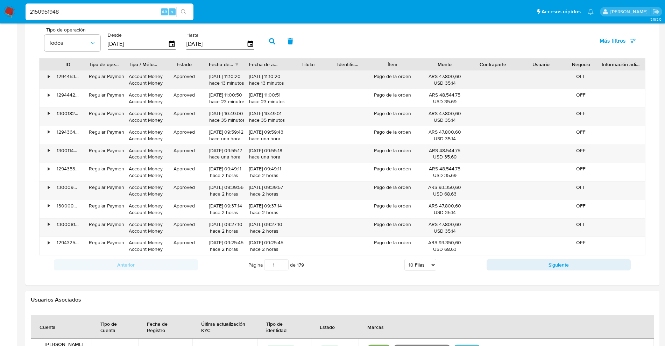
scroll to position [391, 0]
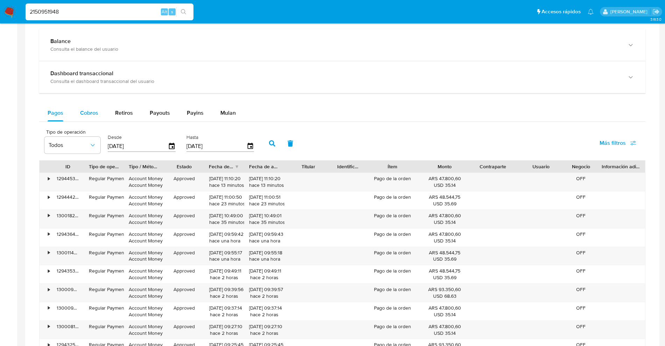
click at [87, 105] on div "Cobros" at bounding box center [89, 113] width 18 height 17
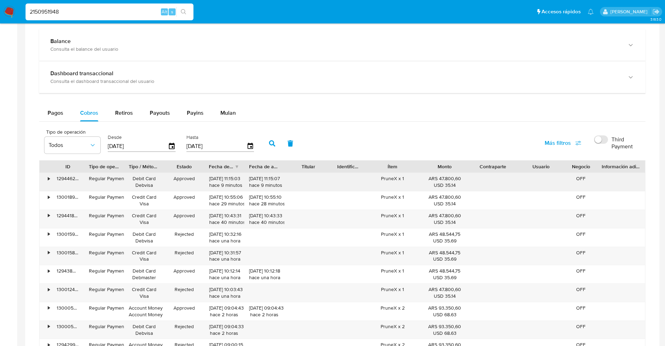
drag, startPoint x: 444, startPoint y: 179, endPoint x: 451, endPoint y: 179, distance: 7.4
click at [451, 175] on div "ARS 47.800,60 USD 35.14" at bounding box center [445, 181] width 39 height 13
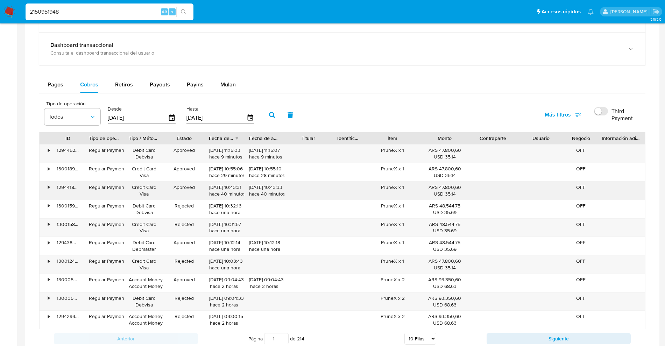
scroll to position [435, 0]
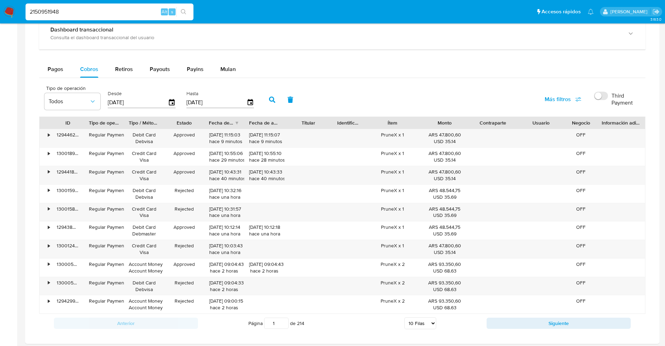
click at [425, 323] on select "5 Filas 10 Filas 20 Filas 25 Filas 50 Filas 100 Filas" at bounding box center [421, 324] width 32 height 12
select select "100"
click at [405, 318] on select "5 Filas 10 Filas 20 Filas 25 Filas 50 Filas 100 Filas" at bounding box center [421, 324] width 32 height 12
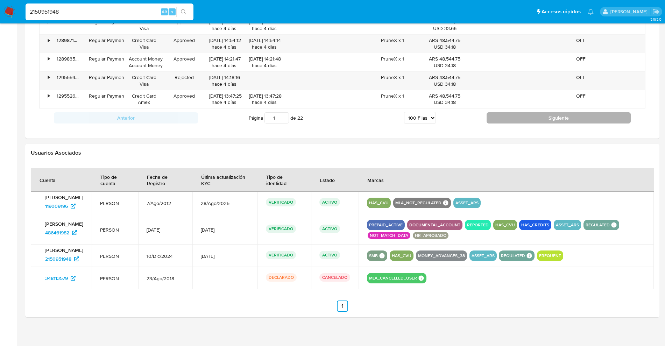
click at [527, 119] on button "Siguiente" at bounding box center [559, 117] width 144 height 11
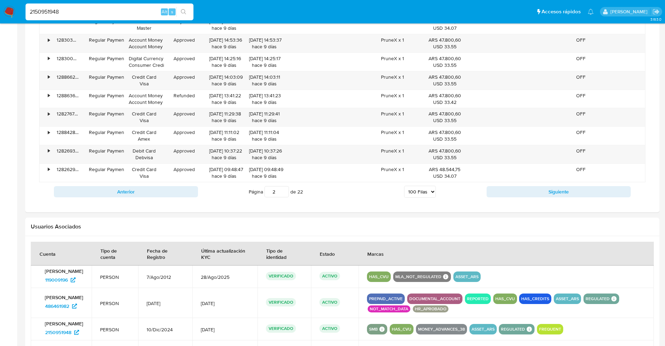
scroll to position [2134, 0]
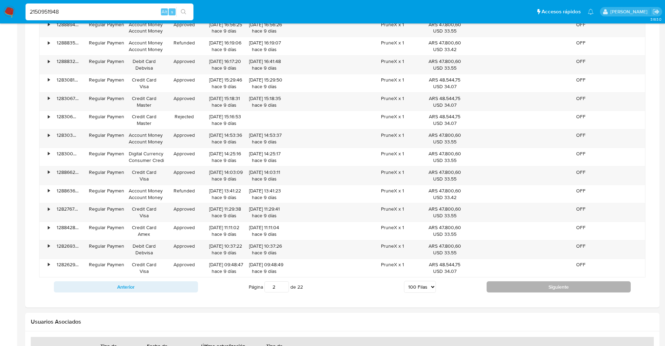
click at [562, 288] on button "Siguiente" at bounding box center [559, 286] width 144 height 11
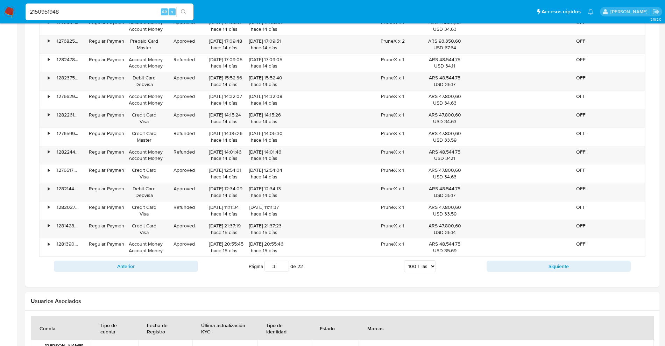
scroll to position [2222, 0]
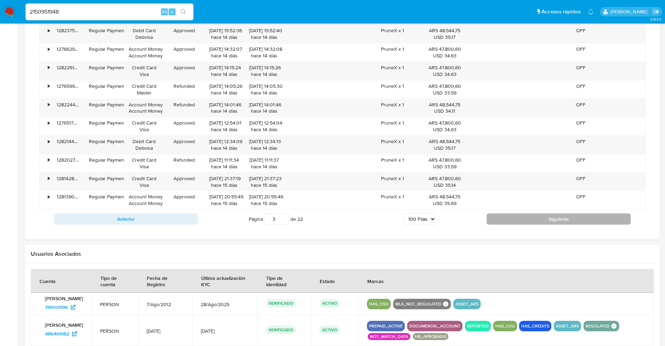
click at [514, 217] on button "Siguiente" at bounding box center [559, 219] width 144 height 11
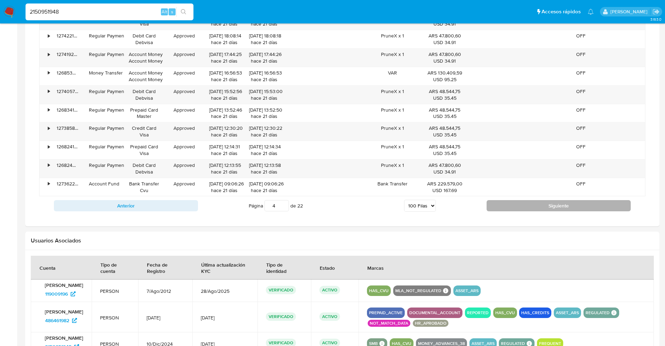
click at [543, 203] on button "Siguiente" at bounding box center [559, 205] width 144 height 11
type input "5"
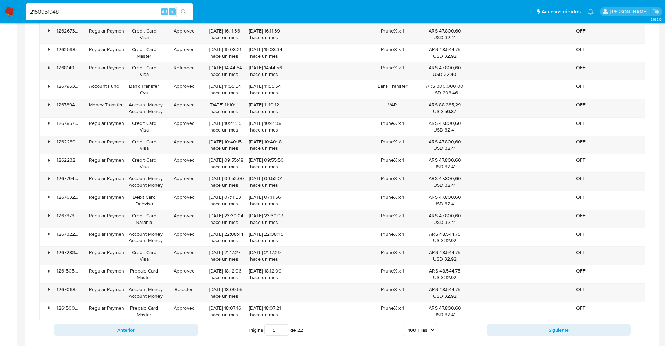
scroll to position [2261, 0]
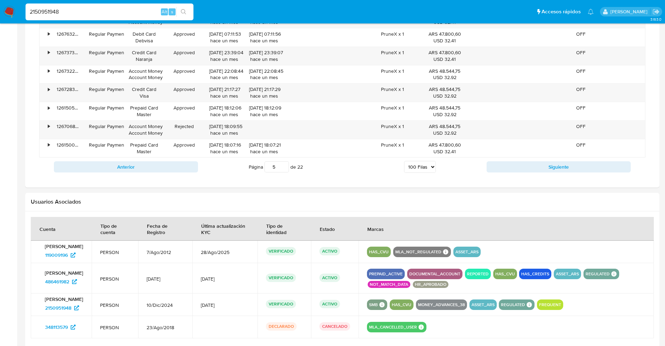
click at [276, 168] on input "5" at bounding box center [277, 166] width 25 height 11
type input "10"
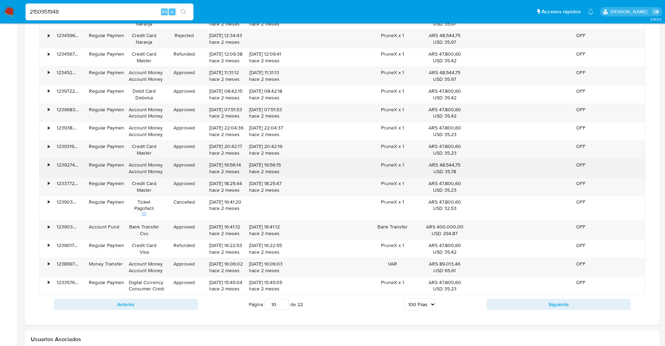
scroll to position [2130, 0]
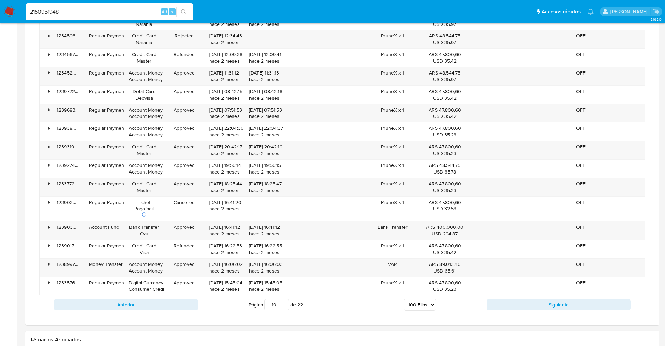
drag, startPoint x: 278, startPoint y: 309, endPoint x: 246, endPoint y: 306, distance: 32.0
click at [244, 307] on div "Página 10 de 22 5 Filas 10 Filas 20 Filas 25 Filas 50 Filas 100 Filas" at bounding box center [342, 305] width 289 height 14
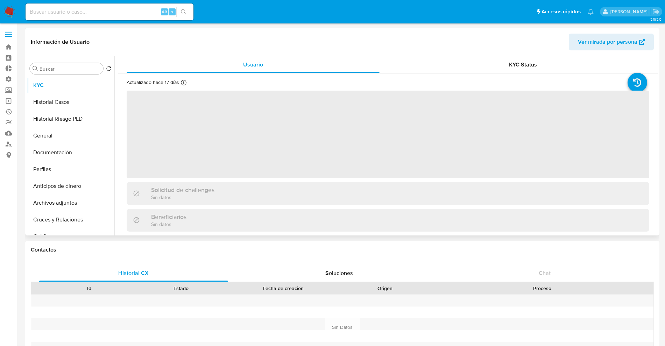
select select "10"
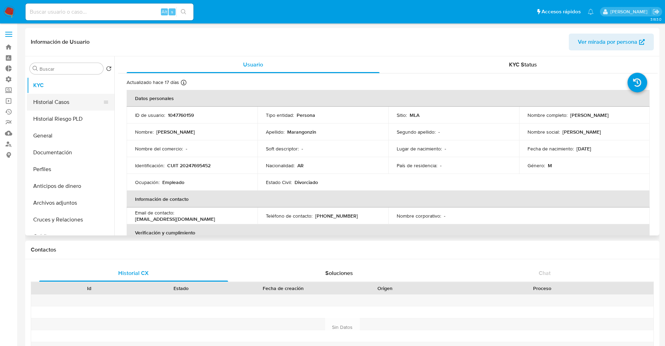
click at [50, 105] on button "Historial Casos" at bounding box center [68, 102] width 82 height 17
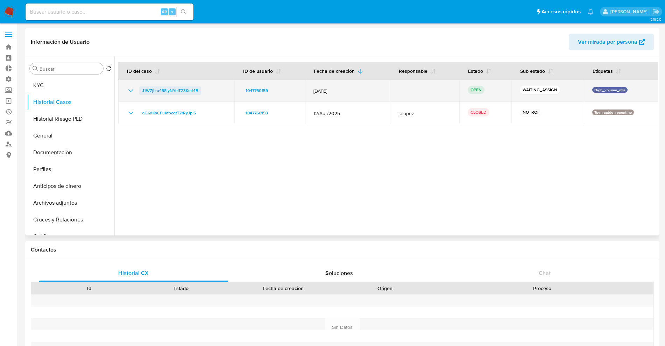
click at [176, 91] on span "J1WZjLru45SiyNYmT23Kmf4B" at bounding box center [170, 90] width 56 height 8
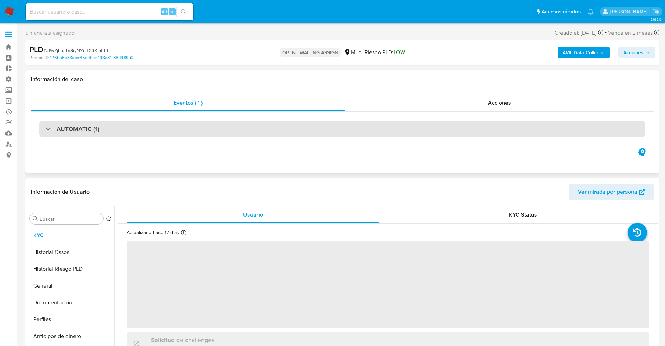
select select "10"
click at [123, 129] on div "AUTOMATIC (1)" at bounding box center [342, 129] width 607 height 16
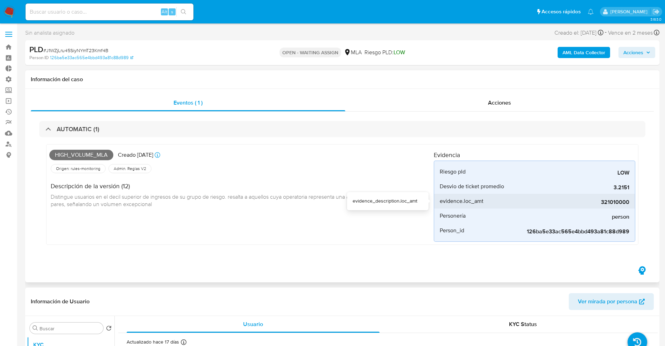
drag, startPoint x: 629, startPoint y: 202, endPoint x: 611, endPoint y: 207, distance: 19.4
click at [611, 207] on div "321010000" at bounding box center [577, 201] width 105 height 15
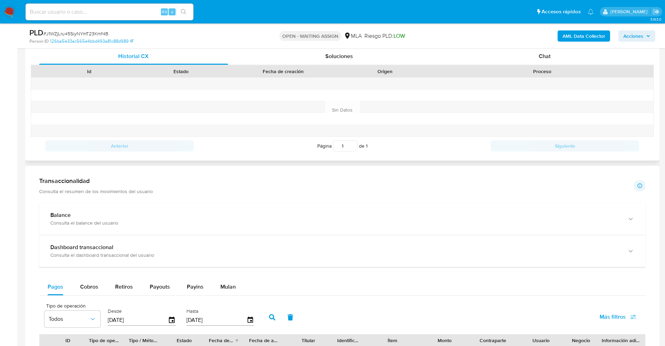
scroll to position [438, 0]
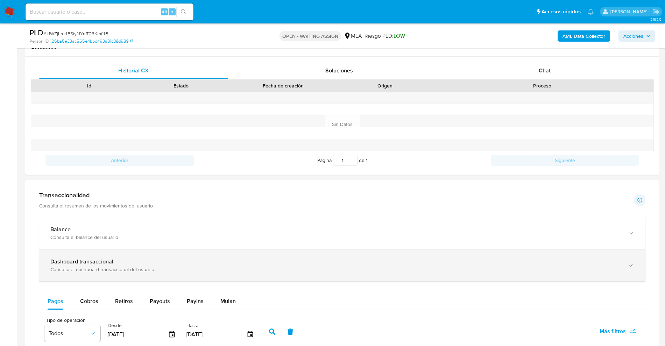
click at [138, 264] on div "Dashboard transaccional" at bounding box center [335, 261] width 570 height 7
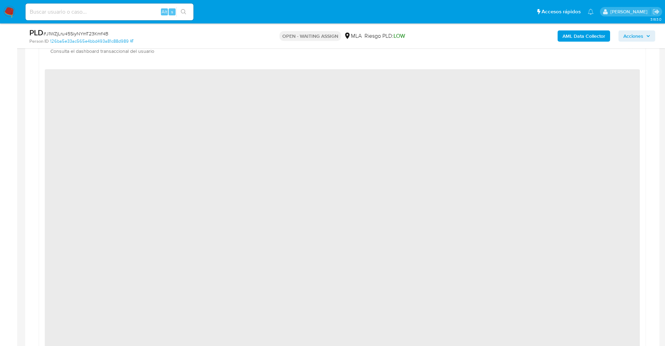
scroll to position [656, 0]
